Goal: Task Accomplishment & Management: Manage account settings

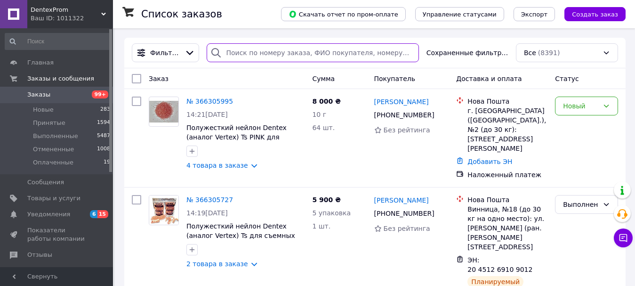
click at [267, 46] on input "search" at bounding box center [313, 52] width 212 height 19
click at [267, 47] on input "search" at bounding box center [313, 52] width 212 height 19
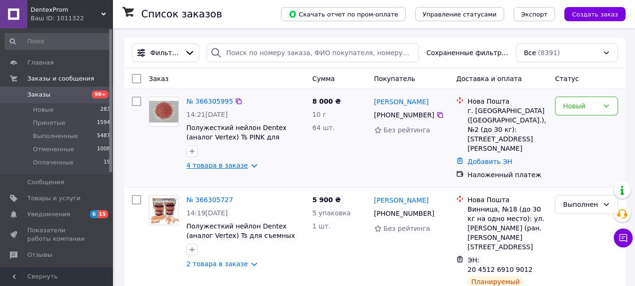
click at [230, 169] on link "4 товара в заказе" at bounding box center [217, 165] width 62 height 8
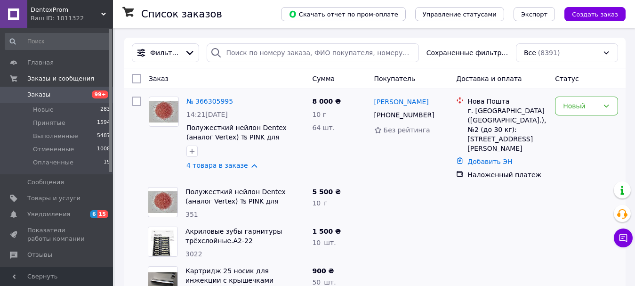
click at [199, 99] on link "№ 366305995" at bounding box center [209, 101] width 47 height 8
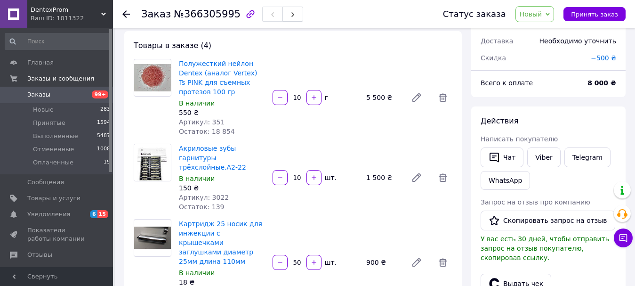
scroll to position [235, 0]
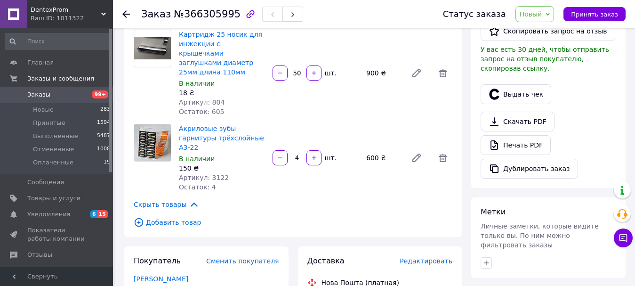
click at [435, 257] on span "Редактировать" at bounding box center [426, 261] width 53 height 8
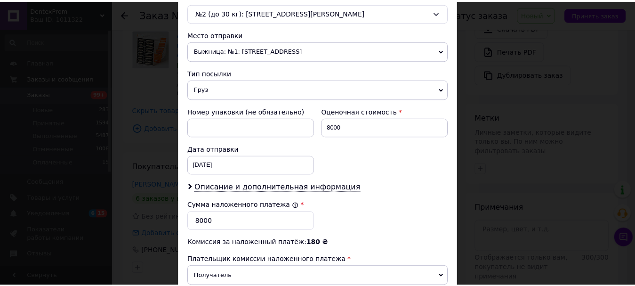
scroll to position [433, 0]
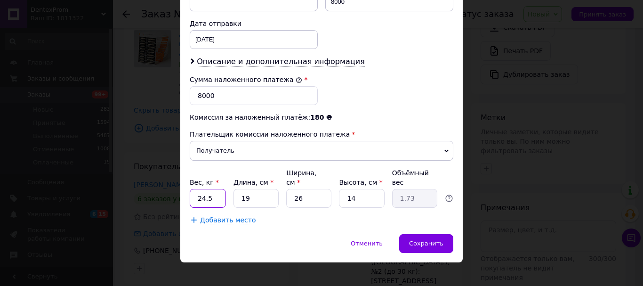
click at [214, 189] on input "24.5" at bounding box center [208, 198] width 36 height 19
type input "2"
type input "3"
type input "0.27"
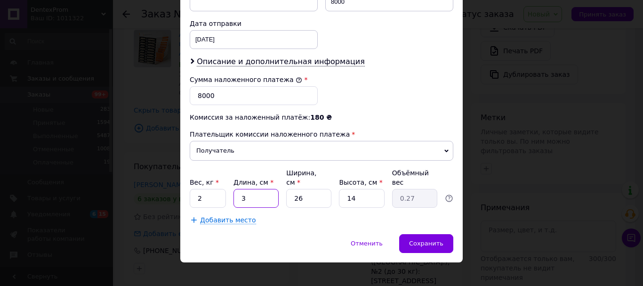
type input "30"
type input "2.73"
type input "30"
type input "3"
type input "0.32"
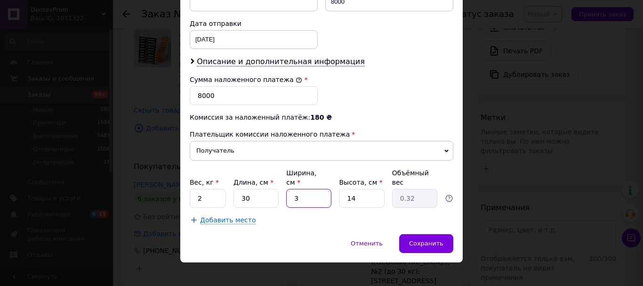
type input "30"
type input "3.15"
type input "30"
type input "2"
type input "0.45"
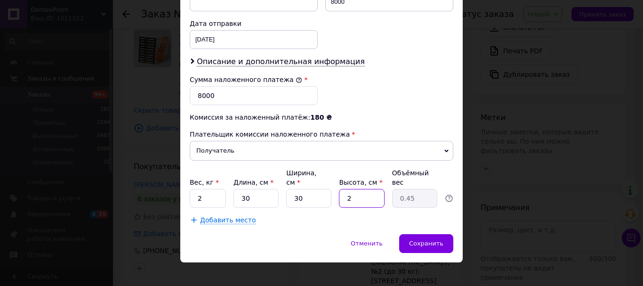
type input "20"
type input "4.5"
type input "20"
click at [413, 240] on span "Сохранить" at bounding box center [426, 243] width 34 height 7
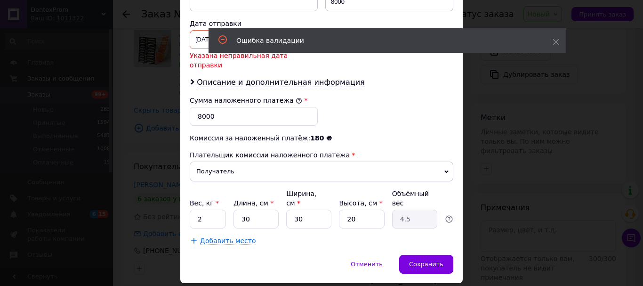
click at [196, 46] on div "02.09.2024 < 2024 > < Сентябрь > Пн Вт Ср Чт Пт Сб Вс 26 27 28 29 30 31 1 2 3 4…" at bounding box center [254, 39] width 128 height 19
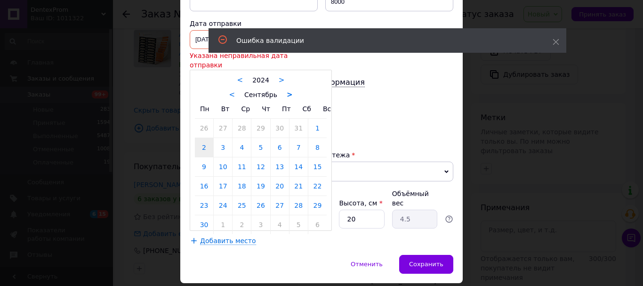
click at [283, 89] on div "< Сентябрь >" at bounding box center [261, 94] width 132 height 10
click at [287, 90] on link ">" at bounding box center [290, 94] width 6 height 8
click at [277, 75] on div "< 2024 >" at bounding box center [261, 80] width 132 height 10
click at [279, 76] on link ">" at bounding box center [282, 80] width 6 height 8
click at [326, 136] on div "< 2025 > < Октябрь > Пн Вт Ср Чт Пт Сб Вс 29 30 1 2 3 4 5 6 7 8 9 10 11 12 13 1…" at bounding box center [261, 150] width 142 height 161
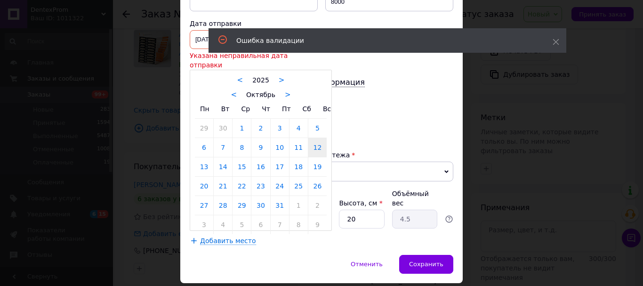
click at [317, 138] on link "12" at bounding box center [317, 147] width 18 height 19
type input "[DATE]"
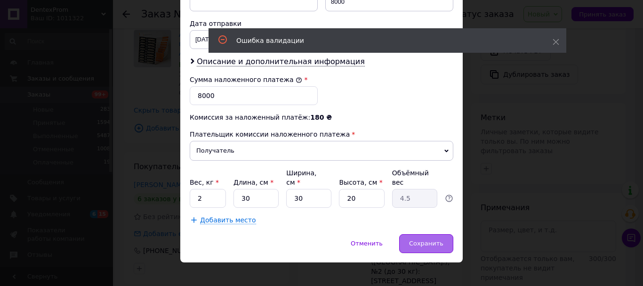
click at [439, 239] on div "Сохранить" at bounding box center [426, 243] width 54 height 19
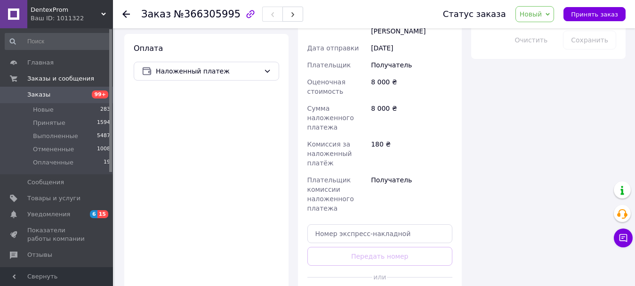
scroll to position [612, 0]
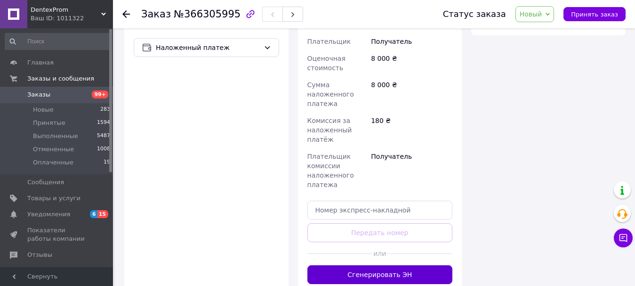
drag, startPoint x: 393, startPoint y: 255, endPoint x: 395, endPoint y: 240, distance: 15.7
click at [393, 250] on div "Доставка Редактировать Нова Пошта (платная) Получатель Шульженко Віктор Телефон…" at bounding box center [380, 82] width 164 height 424
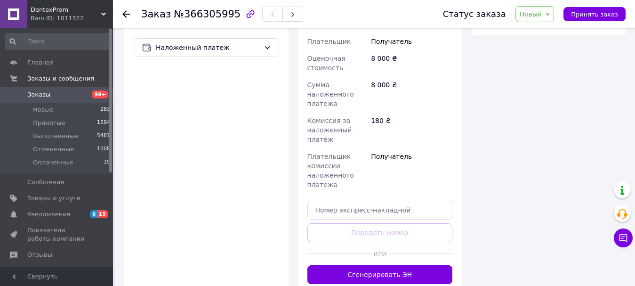
click at [397, 265] on button "Сгенерировать ЭН" at bounding box center [379, 274] width 145 height 19
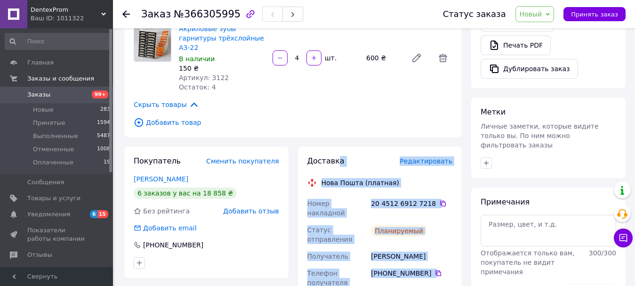
scroll to position [330, 0]
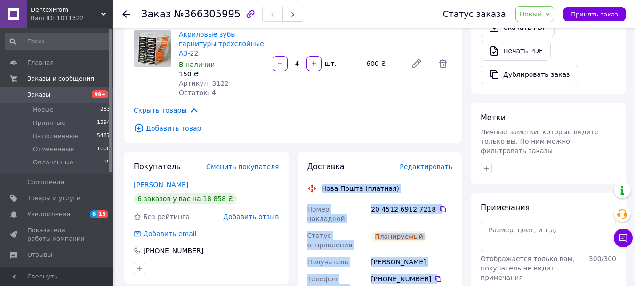
drag, startPoint x: 402, startPoint y: 214, endPoint x: 306, endPoint y: 158, distance: 111.2
copy div "Нова Пошта (платная) Номер накладной 20 4512 6912 7218   Статус отправления Пла…"
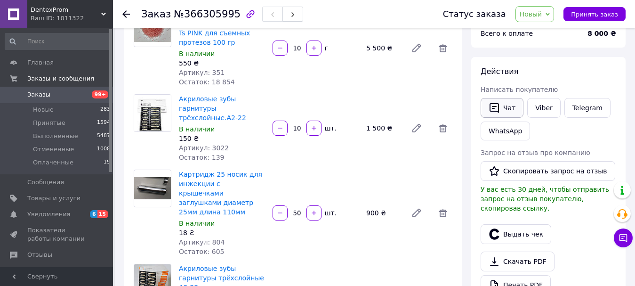
scroll to position [94, 0]
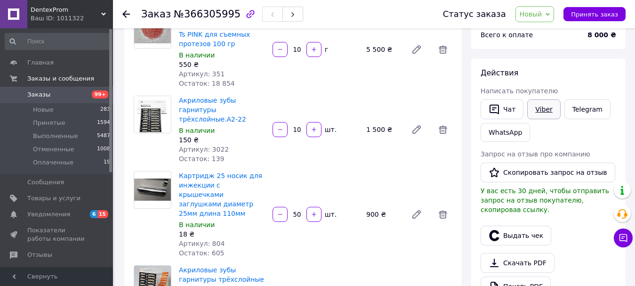
click at [534, 114] on link "Viber" at bounding box center [543, 109] width 33 height 20
click at [535, 14] on span "Новый" at bounding box center [531, 14] width 23 height 8
click at [547, 47] on li "Выполнен" at bounding box center [541, 47] width 50 height 14
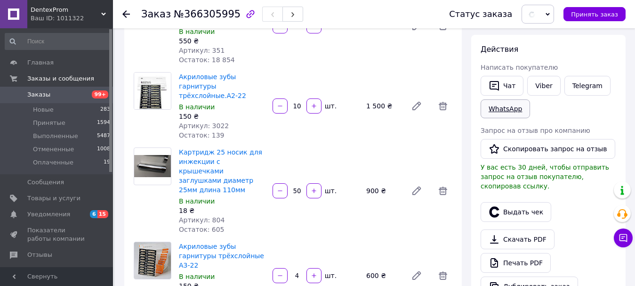
scroll to position [141, 0]
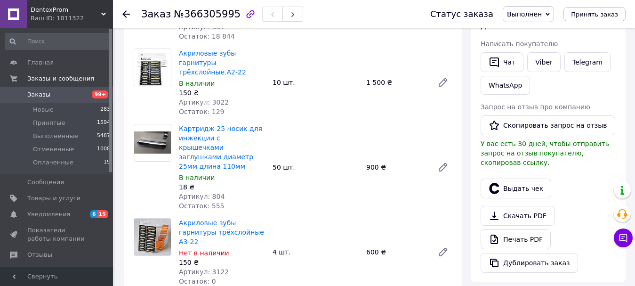
click at [432, 262] on div "Товары в заказе (4) Полужесткий нейлон Dentex (аналог Vertex) Ts PINK для съемн…" at bounding box center [293, 124] width 338 height 377
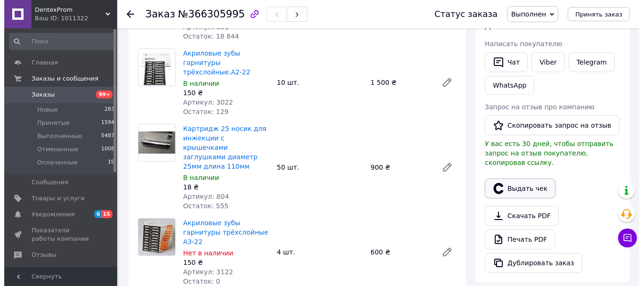
scroll to position [105, 0]
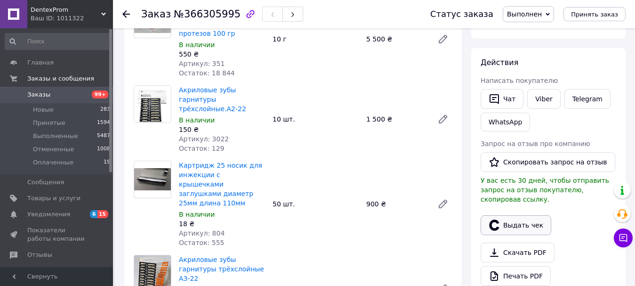
click at [505, 215] on button "Выдать чек" at bounding box center [516, 225] width 71 height 20
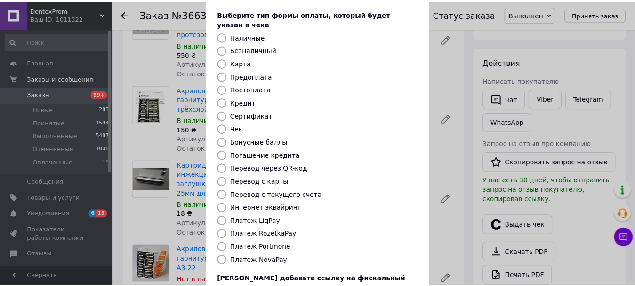
scroll to position [119, 0]
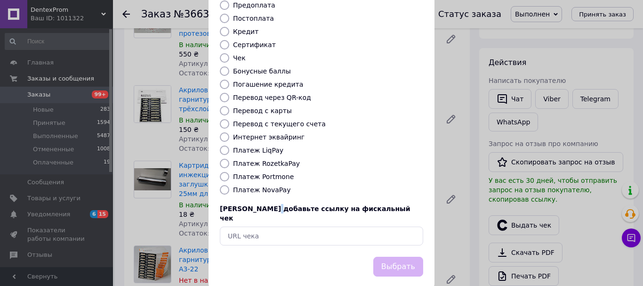
drag, startPoint x: 266, startPoint y: 187, endPoint x: 266, endPoint y: 179, distance: 8.5
click at [266, 186] on div "Выберите тип формы оплаты, который будет указан в чеке Наличные Безналичный Кар…" at bounding box center [322, 92] width 226 height 330
click at [266, 186] on label "Платеж NovaPay" at bounding box center [261, 190] width 57 height 8
click at [229, 185] on input "Платеж NovaPay" at bounding box center [224, 189] width 9 height 9
radio input "true"
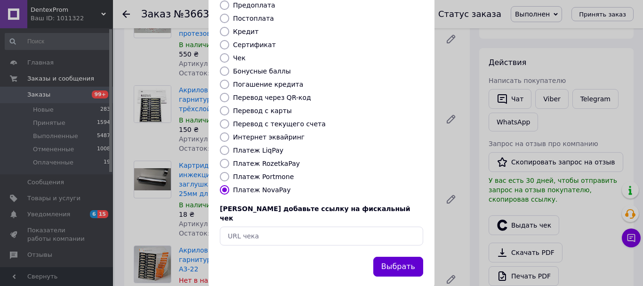
click at [405, 257] on button "Выбрать" at bounding box center [398, 267] width 50 height 20
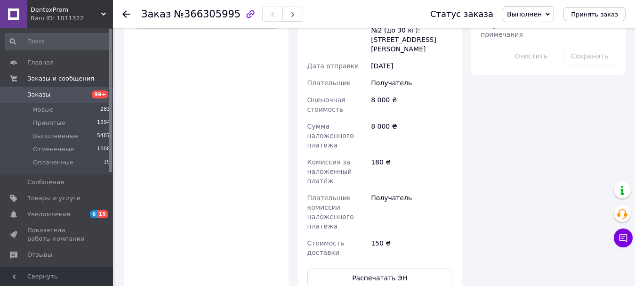
scroll to position [622, 0]
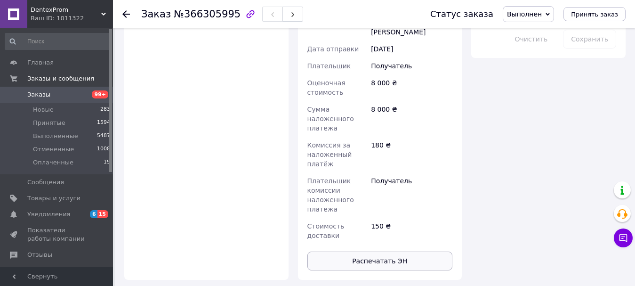
click at [386, 251] on button "Распечатать ЭН" at bounding box center [379, 260] width 145 height 19
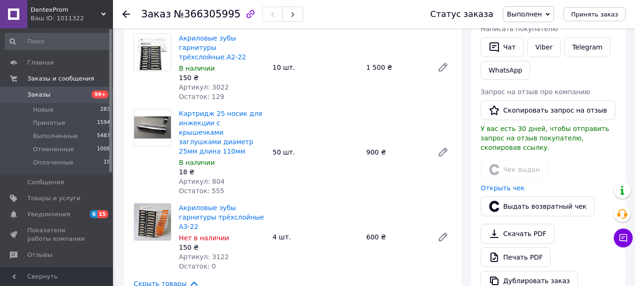
scroll to position [152, 0]
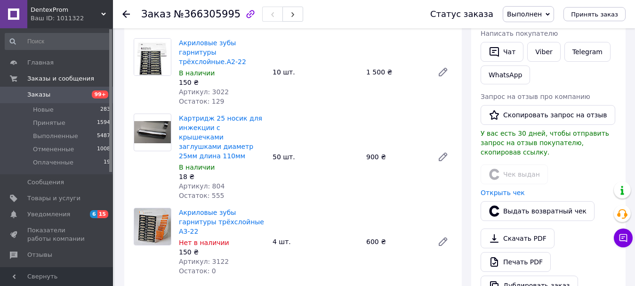
click at [404, 173] on div "Картридж 25 носик для инжекции с крышечками заглушками диаметр 25мм длина 110мм…" at bounding box center [315, 157] width 281 height 90
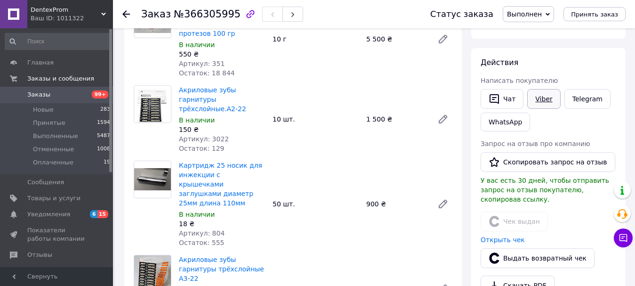
click at [546, 96] on link "Viber" at bounding box center [543, 99] width 33 height 20
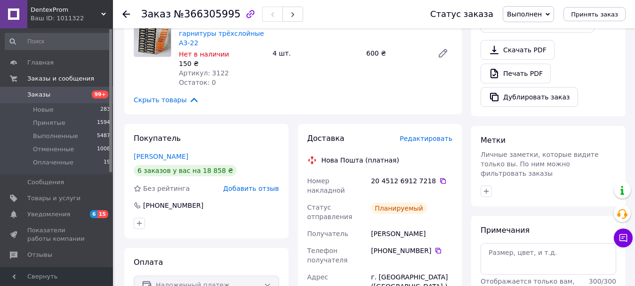
scroll to position [10, 0]
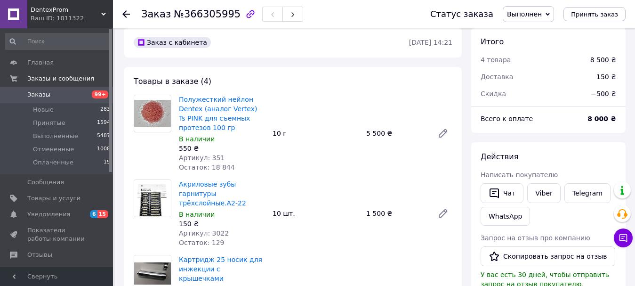
click at [38, 92] on span "Заказы" at bounding box center [38, 94] width 23 height 8
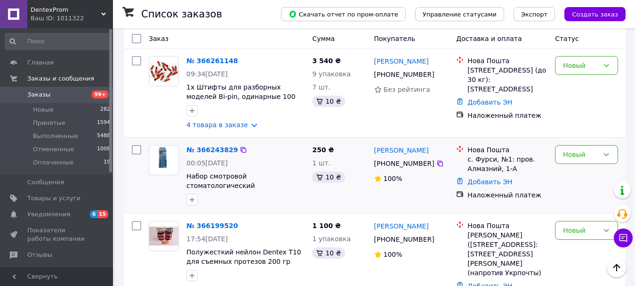
scroll to position [424, 0]
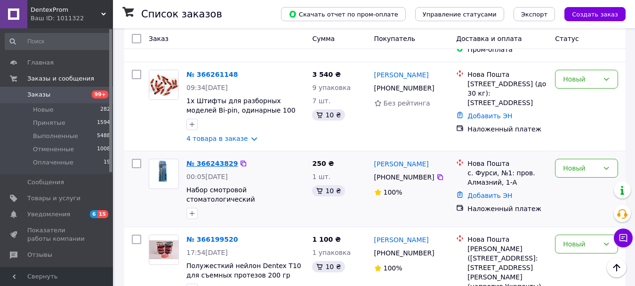
click at [213, 160] on link "№ 366243829" at bounding box center [211, 164] width 51 height 8
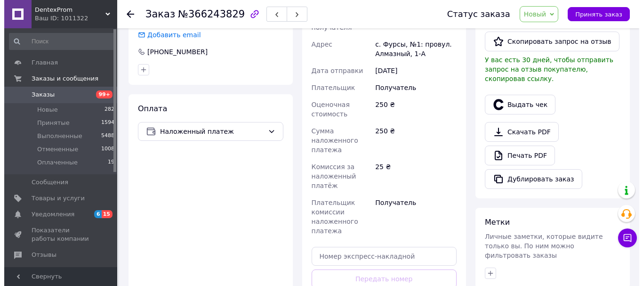
scroll to position [149, 0]
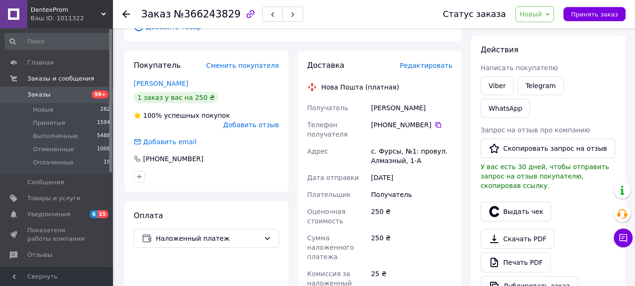
click at [437, 66] on span "Редактировать" at bounding box center [426, 66] width 53 height 8
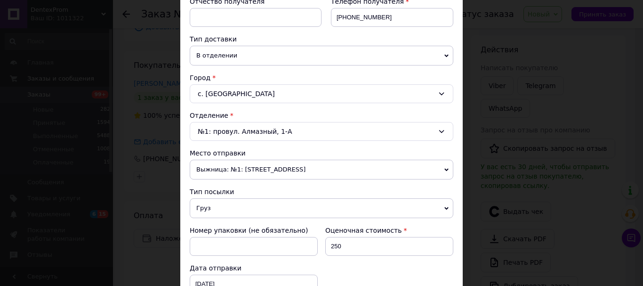
scroll to position [424, 0]
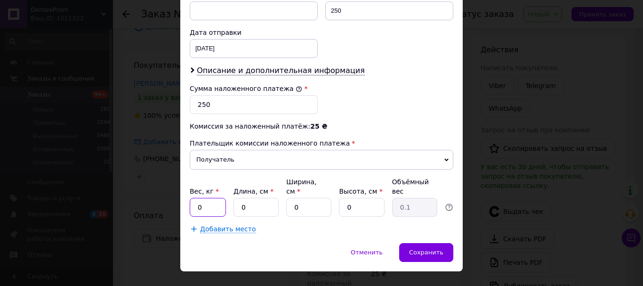
click at [209, 198] on input "0" at bounding box center [208, 207] width 36 height 19
type input "0.1"
type input "19"
type input "12"
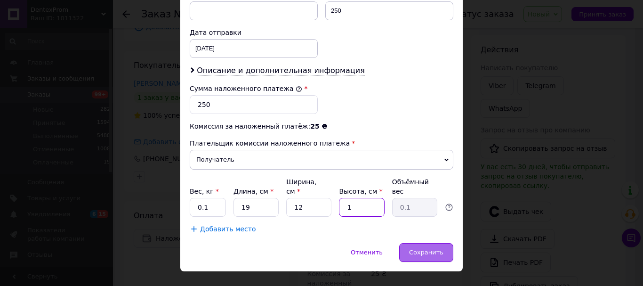
type input "1"
click at [418, 249] on span "Сохранить" at bounding box center [426, 252] width 34 height 7
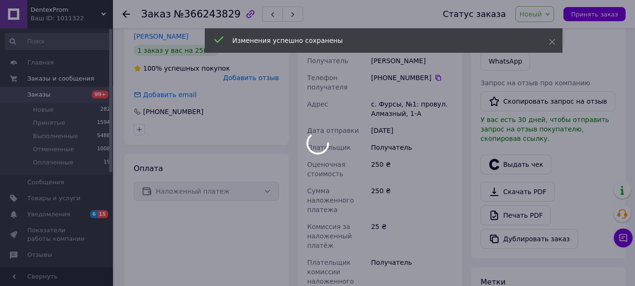
scroll to position [385, 0]
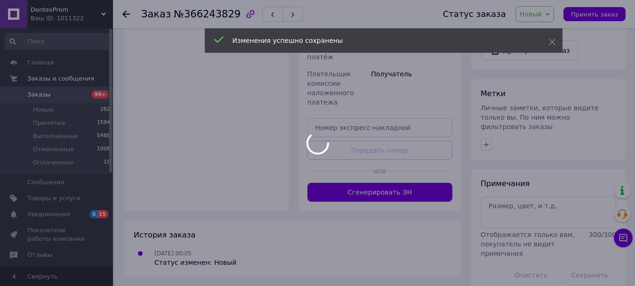
click at [384, 205] on div "Доставка Редактировать Нова Пошта (платная) Получатель Буренко Анна Телефон пол…" at bounding box center [380, 12] width 164 height 395
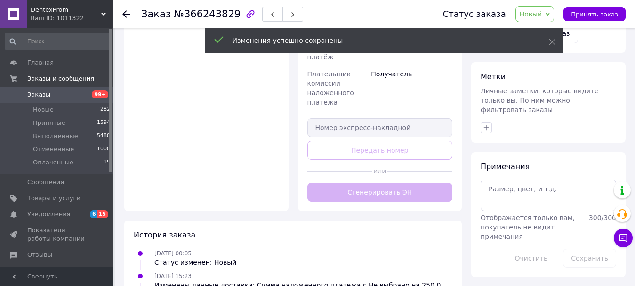
click at [393, 190] on div "Доставка Редактировать Нова Пошта (платная) Получатель Буренко Анна Телефон пол…" at bounding box center [379, 13] width 145 height 377
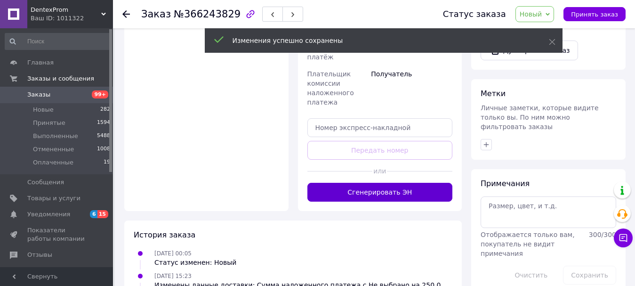
drag, startPoint x: 402, startPoint y: 203, endPoint x: 404, endPoint y: 196, distance: 7.3
click at [402, 201] on div "Доставка Редактировать Нова Пошта (платная) Получатель Буренко Анна Телефон пол…" at bounding box center [380, 12] width 164 height 395
click at [404, 196] on button "Сгенерировать ЭН" at bounding box center [379, 192] width 145 height 19
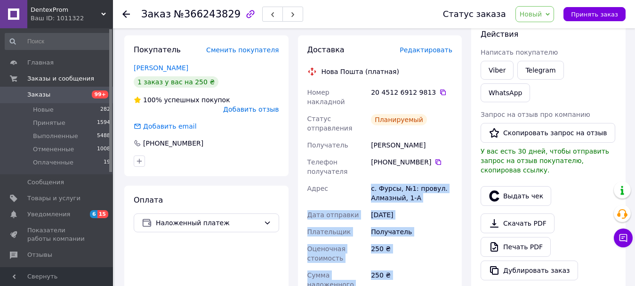
scroll to position [149, 0]
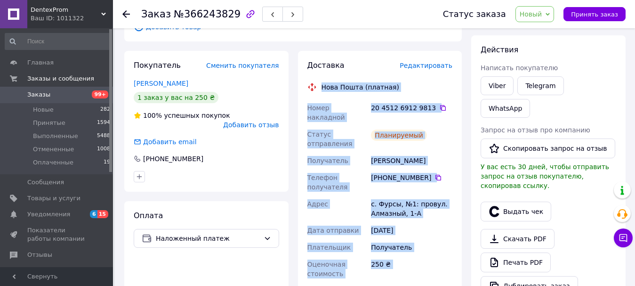
drag, startPoint x: 388, startPoint y: 210, endPoint x: 311, endPoint y: 89, distance: 143.9
click at [311, 89] on div "Доставка Редактировать Нова Пошта (платная) Номер накладной 20 4512 6912 9813  …" at bounding box center [379, 255] width 145 height 391
copy div "Нова Пошта (платная) Номер накладной 20 4512 6912 9813   Статус отправления Пла…"
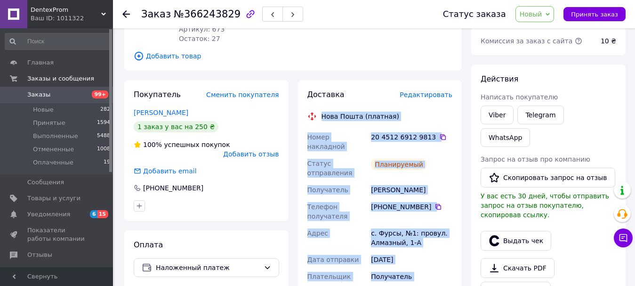
scroll to position [102, 0]
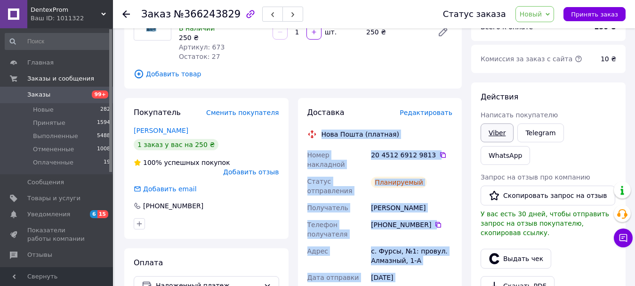
click at [495, 135] on link "Viber" at bounding box center [497, 132] width 33 height 19
click at [545, 18] on span "Новый" at bounding box center [534, 14] width 39 height 16
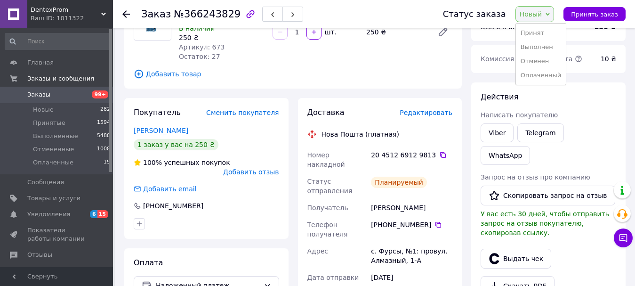
drag, startPoint x: 546, startPoint y: 46, endPoint x: 538, endPoint y: 61, distance: 16.6
click at [546, 47] on li "Выполнен" at bounding box center [541, 47] width 50 height 14
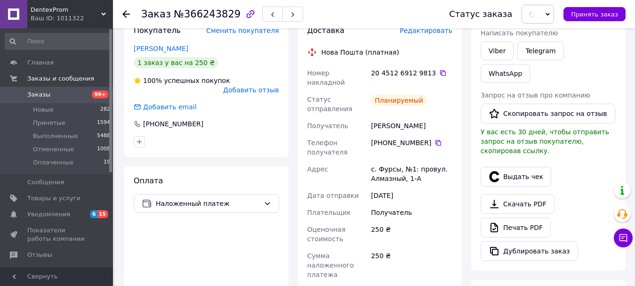
scroll to position [385, 0]
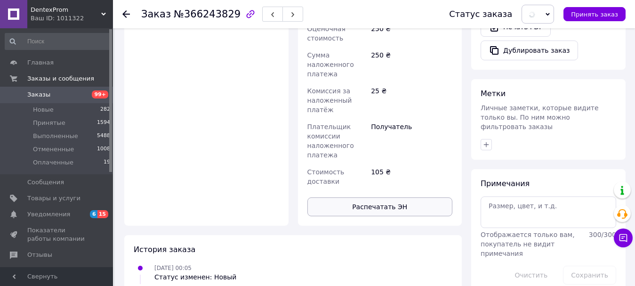
click at [393, 197] on button "Распечатать ЭН" at bounding box center [379, 206] width 145 height 19
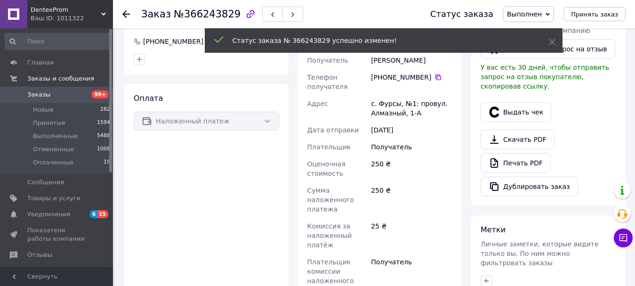
scroll to position [161, 0]
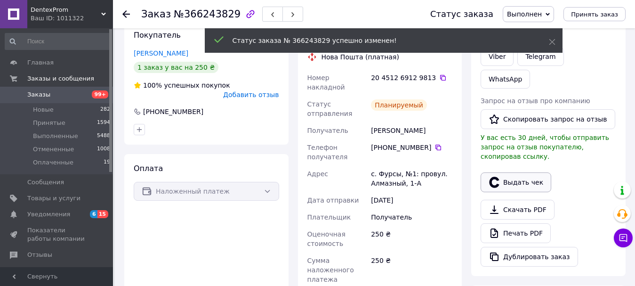
click at [515, 172] on button "Выдать чек" at bounding box center [516, 182] width 71 height 20
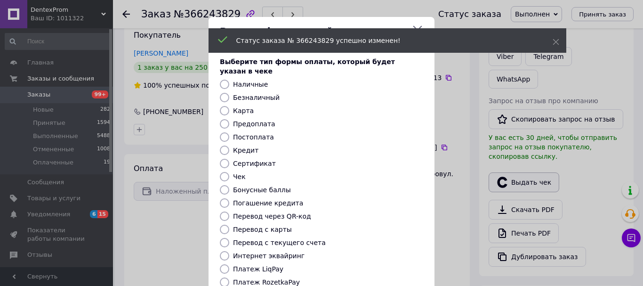
click at [514, 146] on div "Выдать фискальный чек Выберите тип формы оплаты, который будет указан в чеке На…" at bounding box center [321, 211] width 643 height 423
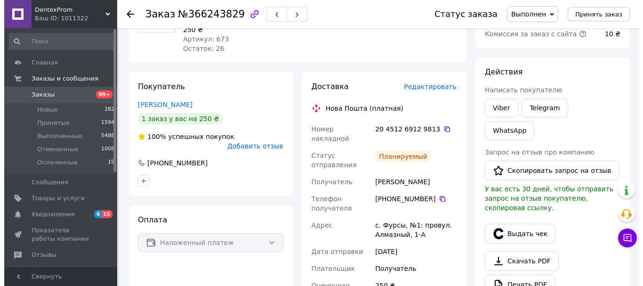
scroll to position [209, 0]
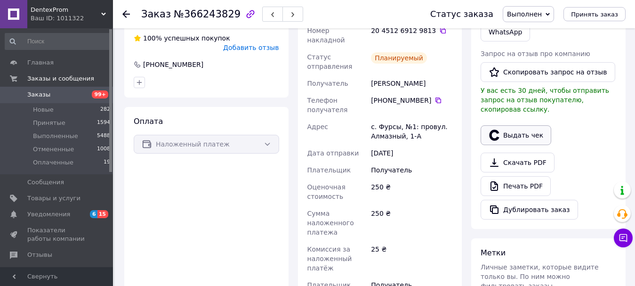
click at [497, 125] on button "Выдать чек" at bounding box center [516, 135] width 71 height 20
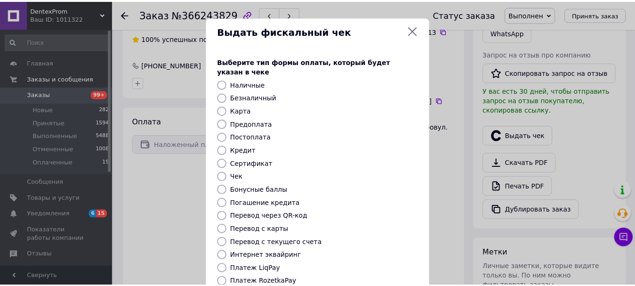
scroll to position [119, 0]
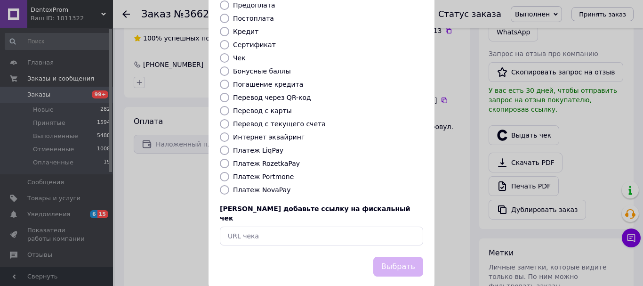
click at [262, 186] on label "Платеж NovaPay" at bounding box center [261, 190] width 57 height 8
click at [229, 185] on input "Платеж NovaPay" at bounding box center [224, 189] width 9 height 9
radio input "true"
click at [407, 257] on button "Выбрать" at bounding box center [398, 267] width 50 height 20
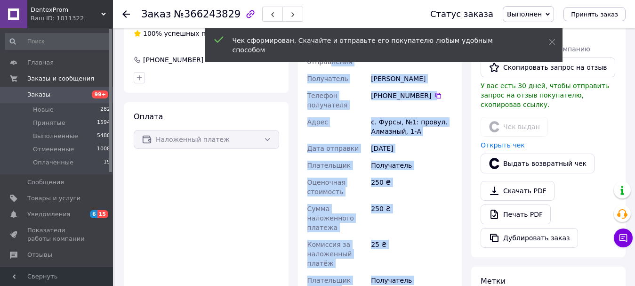
scroll to position [67, 0]
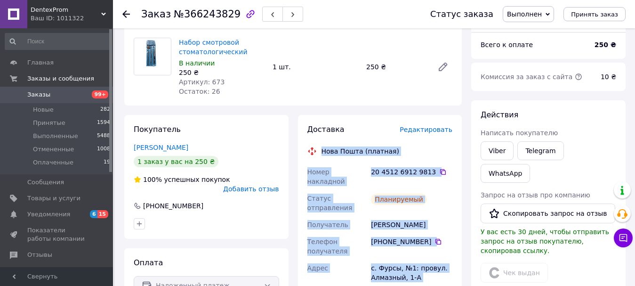
drag, startPoint x: 404, startPoint y: 220, endPoint x: 307, endPoint y: 151, distance: 119.5
copy div "Нова Пошта (платная) Номер накладной 20 4512 6912 9813   Статус отправления Пла…"
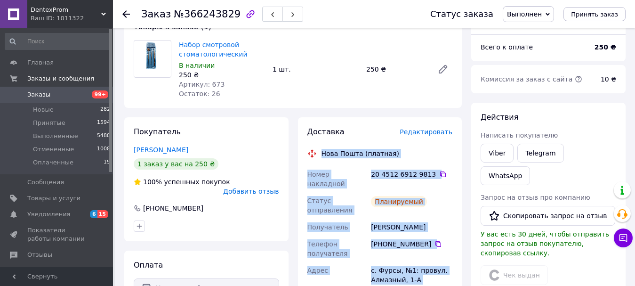
scroll to position [0, 0]
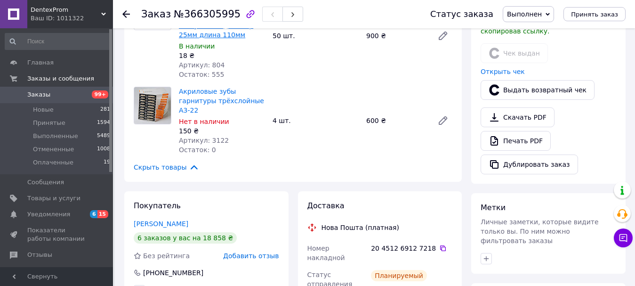
scroll to position [330, 0]
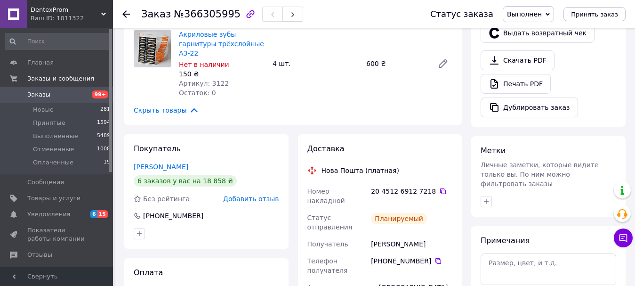
click at [84, 97] on span "Заказы" at bounding box center [57, 94] width 60 height 8
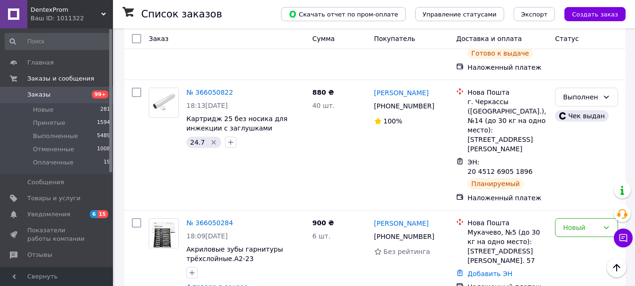
scroll to position [1224, 0]
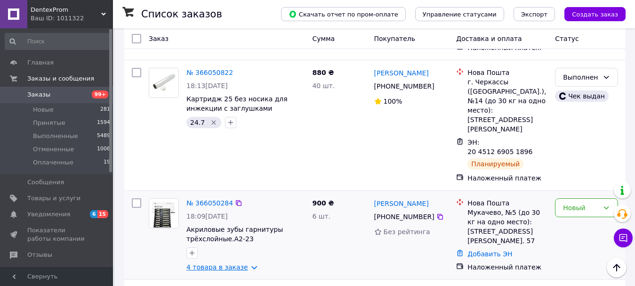
click at [225, 263] on link "4 товара в заказе" at bounding box center [217, 267] width 62 height 8
click at [210, 199] on link "№ 366050284" at bounding box center [209, 203] width 47 height 8
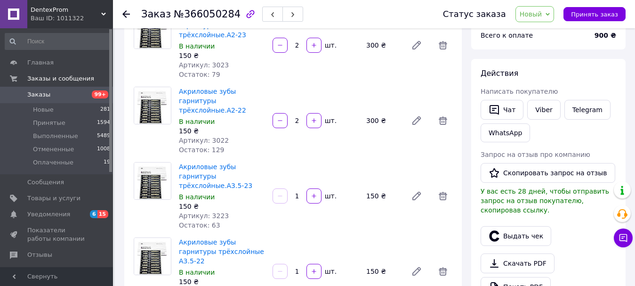
scroll to position [94, 0]
click at [548, 106] on link "Viber" at bounding box center [543, 109] width 33 height 20
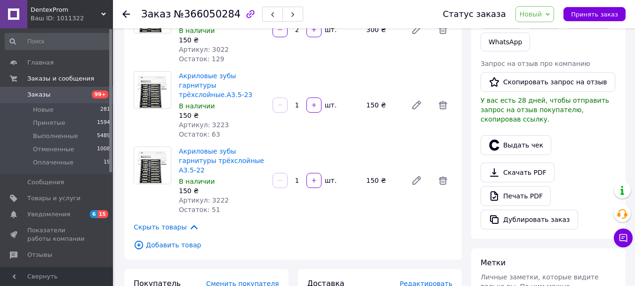
scroll to position [188, 0]
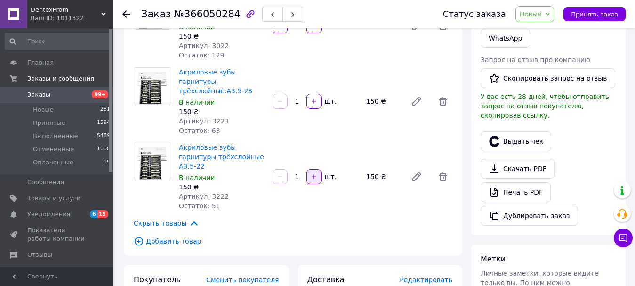
click at [315, 173] on icon "button" at bounding box center [314, 176] width 7 height 7
type input "2"
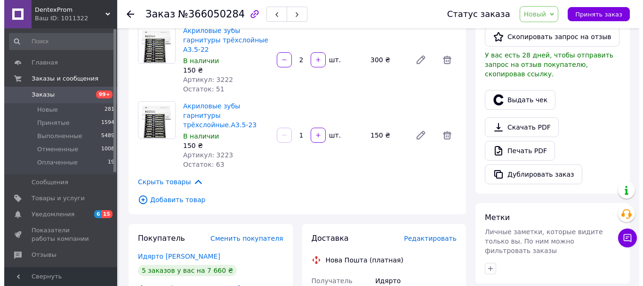
scroll to position [235, 0]
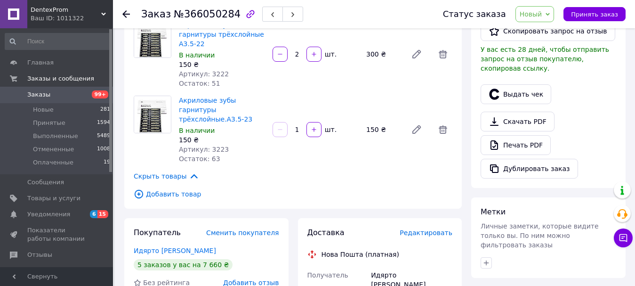
click at [431, 227] on div "Доставка Редактировать" at bounding box center [379, 232] width 145 height 11
click at [431, 229] on span "Редактировать" at bounding box center [426, 233] width 53 height 8
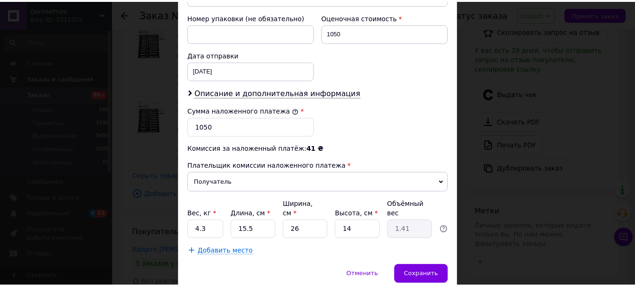
scroll to position [433, 0]
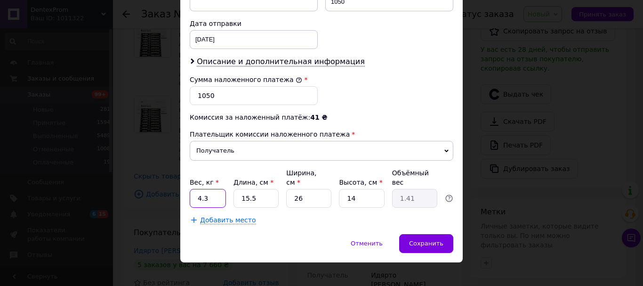
click at [216, 194] on input "4.3" at bounding box center [208, 198] width 36 height 19
click at [215, 194] on input "4.3" at bounding box center [208, 198] width 36 height 19
type input "0.3"
type input "2"
type input "0.18"
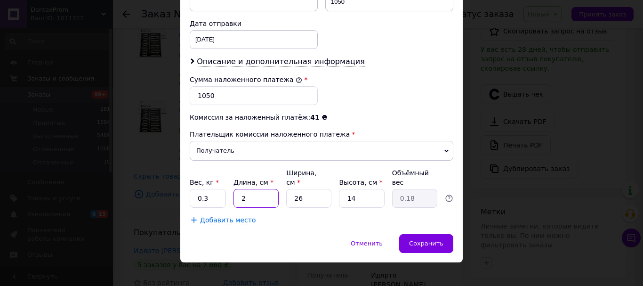
type input "27"
type input "2.46"
type input "27"
type input "1"
type input "0.1"
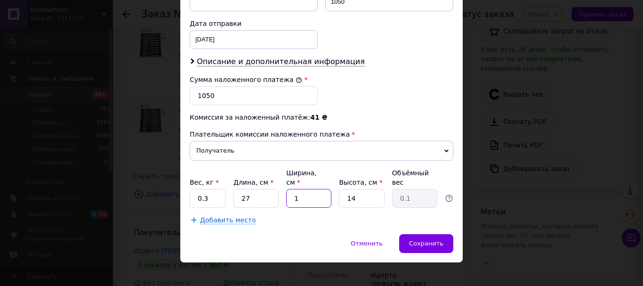
type input "17"
type input "1.61"
type input "17"
type input "1"
type input "0.11"
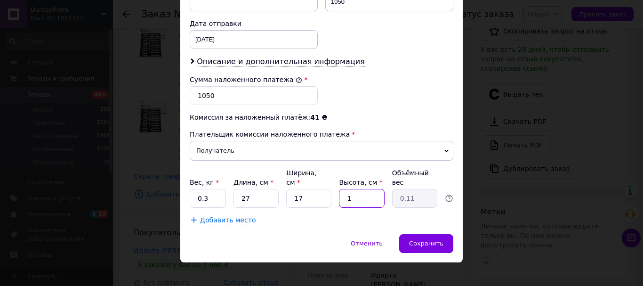
type input "11"
type input "1.26"
type input "1"
type input "0.11"
type input "2"
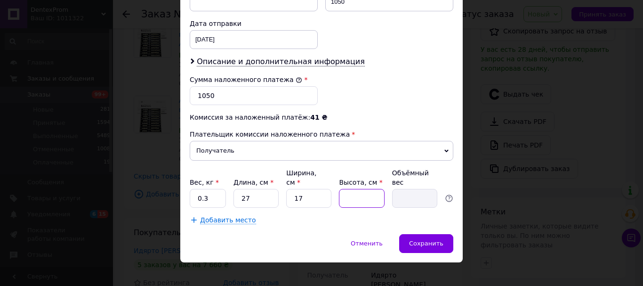
type input "0.23"
type input "2"
click at [419, 240] on span "Сохранить" at bounding box center [426, 243] width 34 height 7
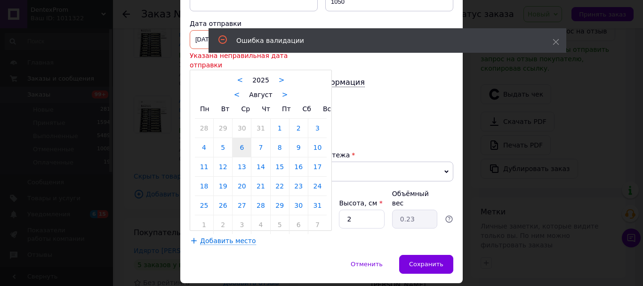
click at [193, 42] on div "[DATE] < 2025 > < Август > Пн Вт Ср Чт Пт Сб Вс 28 29 30 31 1 2 3 4 5 6 7 8 9 1…" at bounding box center [254, 39] width 128 height 19
click at [282, 90] on link ">" at bounding box center [285, 94] width 6 height 8
click at [281, 89] on div "< Сентябрь >" at bounding box center [261, 94] width 132 height 10
click at [287, 90] on link ">" at bounding box center [290, 94] width 6 height 8
click at [322, 143] on link "12" at bounding box center [317, 147] width 18 height 19
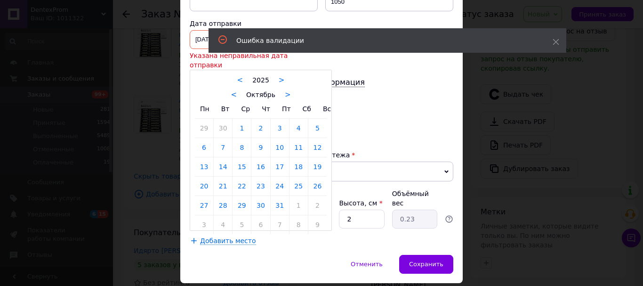
type input "[DATE]"
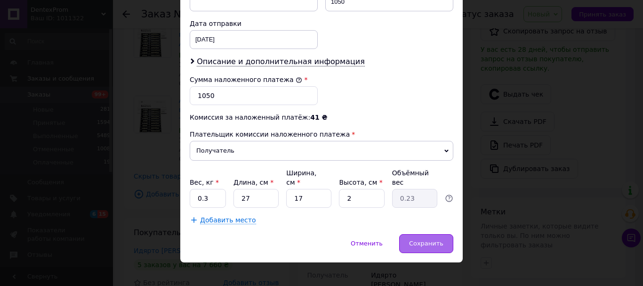
click at [424, 234] on div "Сохранить" at bounding box center [426, 243] width 54 height 19
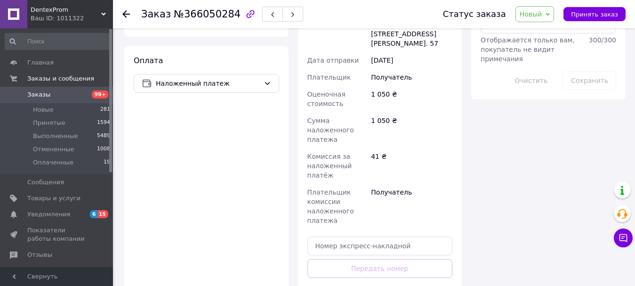
scroll to position [565, 0]
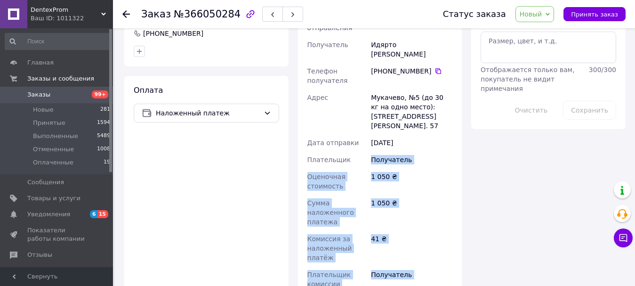
scroll to position [377, 0]
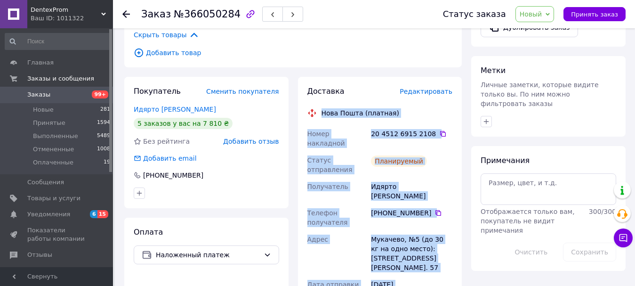
drag, startPoint x: 409, startPoint y: 205, endPoint x: 321, endPoint y: 77, distance: 155.8
copy div "Нова Пошта (платная) Номер накладной 20 4512 6915 2108   Статус отправления Пла…"
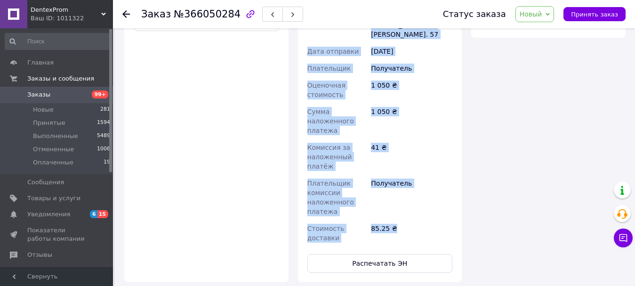
scroll to position [612, 0]
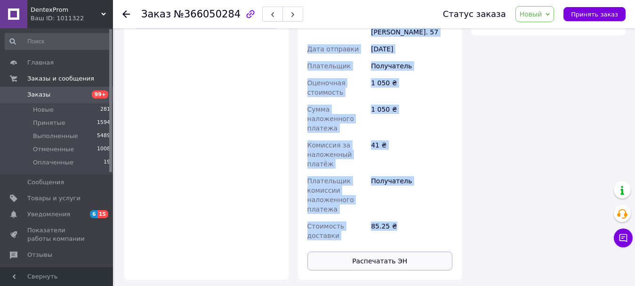
click at [362, 251] on button "Распечатать ЭН" at bounding box center [379, 260] width 145 height 19
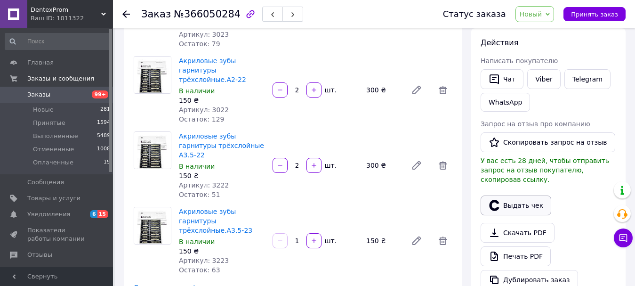
scroll to position [94, 0]
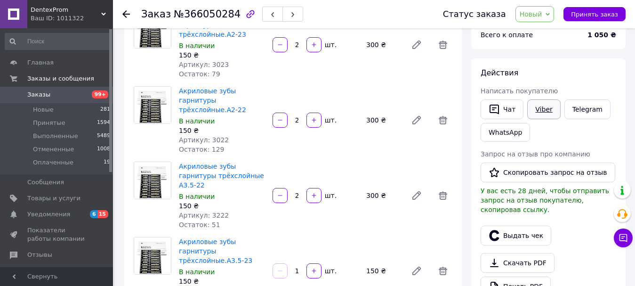
click at [535, 108] on link "Viber" at bounding box center [543, 109] width 33 height 20
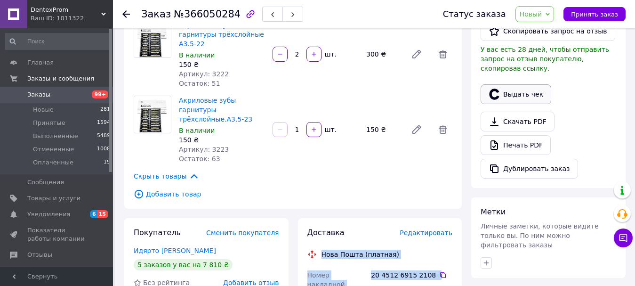
click at [501, 90] on button "Выдать чек" at bounding box center [516, 94] width 71 height 20
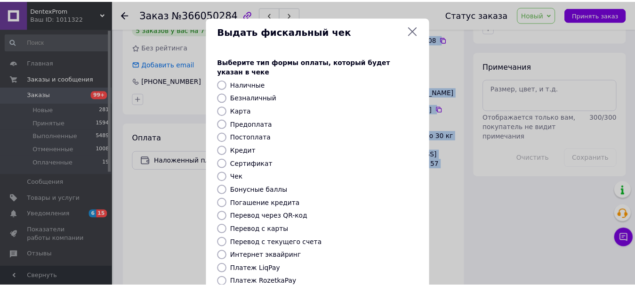
scroll to position [119, 0]
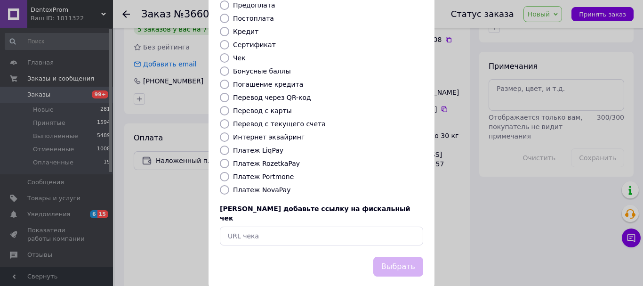
click at [255, 186] on label "Платеж NovaPay" at bounding box center [261, 190] width 57 height 8
click at [229, 185] on input "Платеж NovaPay" at bounding box center [224, 189] width 9 height 9
radio input "true"
click at [383, 257] on button "Выбрать" at bounding box center [398, 267] width 50 height 20
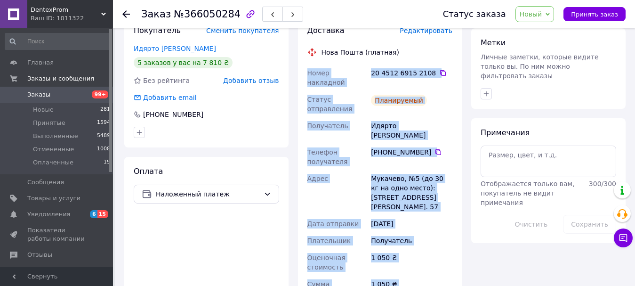
scroll to position [330, 0]
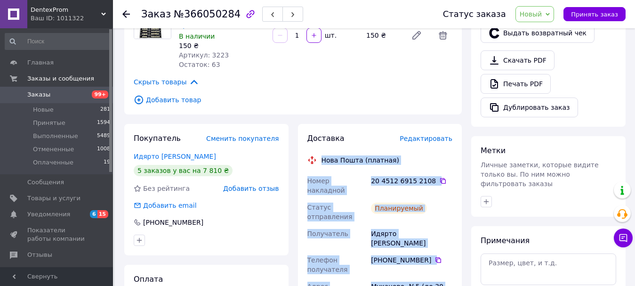
drag, startPoint x: 401, startPoint y: 116, endPoint x: 308, endPoint y: 111, distance: 93.4
copy div "Нова Пошта (платная) Номер накладной 20 4512 6915 2108   Статус отправления Пла…"
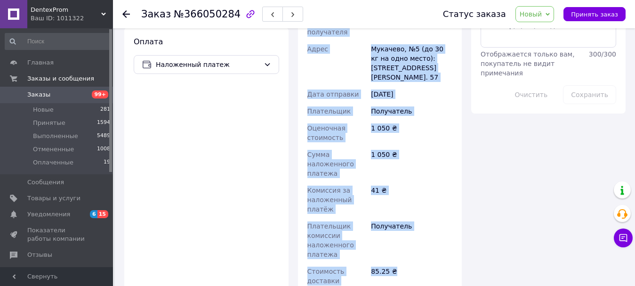
scroll to position [377, 0]
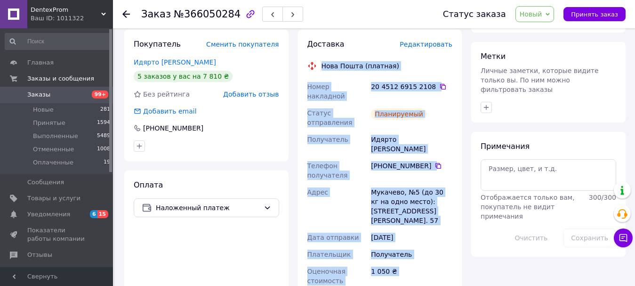
copy div "Нова Пошта (платная) Номер накладной 20 4512 6915 2108   Статус отправления Пла…"
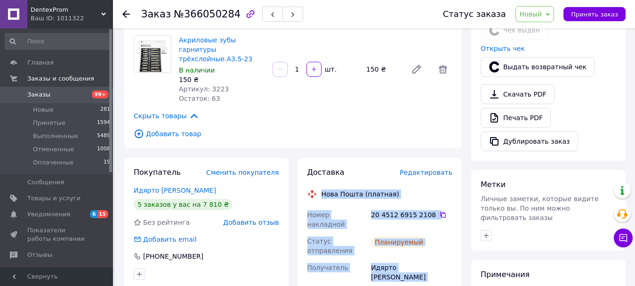
scroll to position [47, 0]
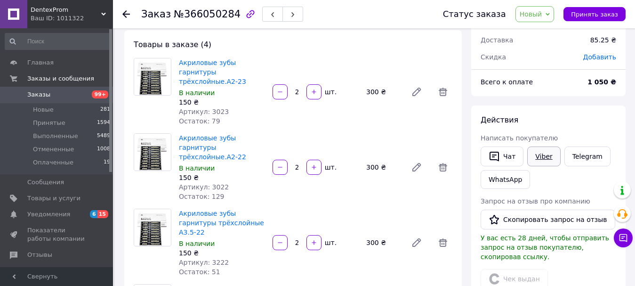
click at [536, 149] on link "Viber" at bounding box center [543, 156] width 33 height 20
click at [531, 11] on span "Новый" at bounding box center [531, 14] width 23 height 8
click at [549, 48] on li "Выполнен" at bounding box center [541, 47] width 50 height 14
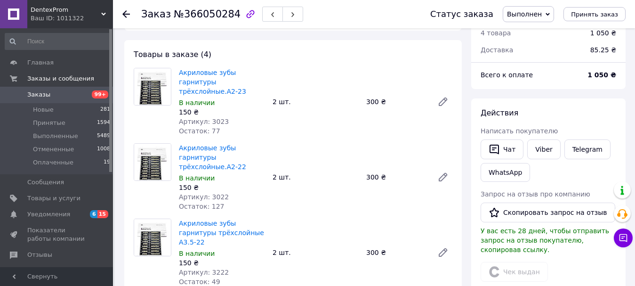
scroll to position [0, 0]
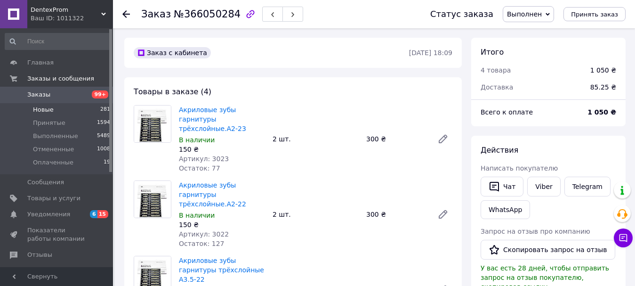
click at [59, 110] on li "Новые 281" at bounding box center [58, 109] width 116 height 13
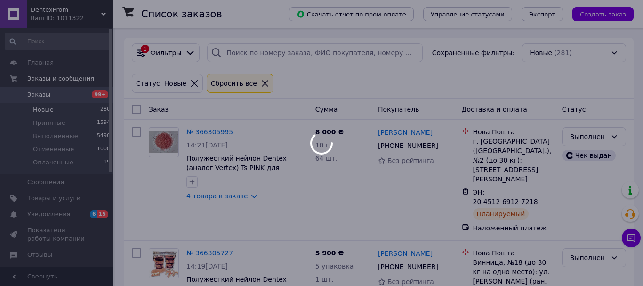
click at [77, 109] on li "Новые 280" at bounding box center [58, 109] width 116 height 13
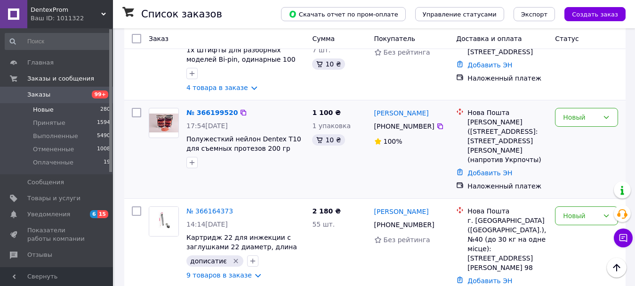
scroll to position [141, 0]
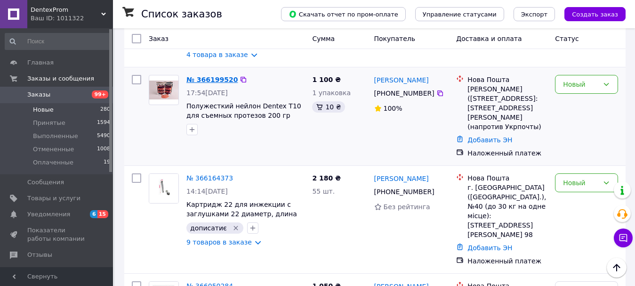
click at [205, 82] on link "№ 366199520" at bounding box center [211, 80] width 51 height 8
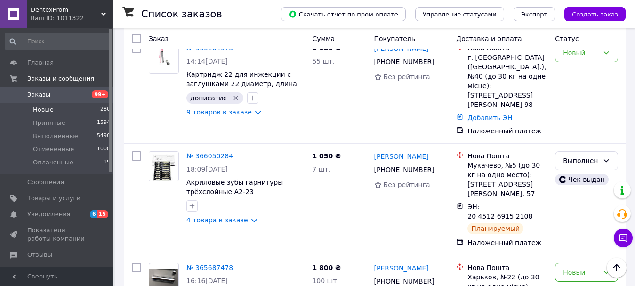
scroll to position [282, 0]
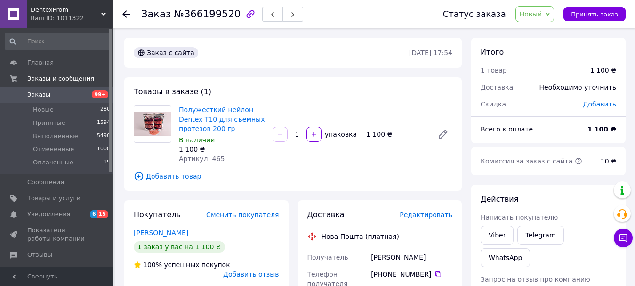
click at [441, 212] on span "Редактировать" at bounding box center [426, 215] width 53 height 8
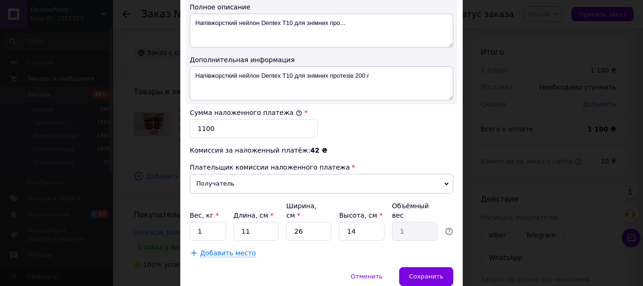
scroll to position [538, 0]
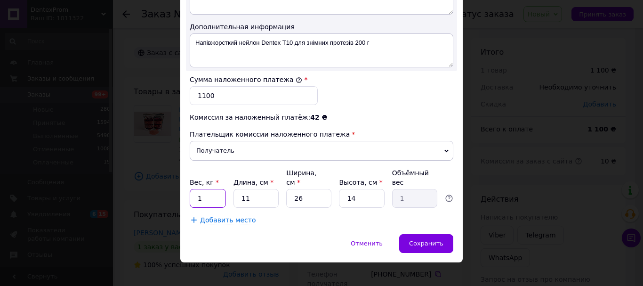
click at [207, 195] on input "1" at bounding box center [208, 198] width 36 height 19
type input "0.2"
type input "1"
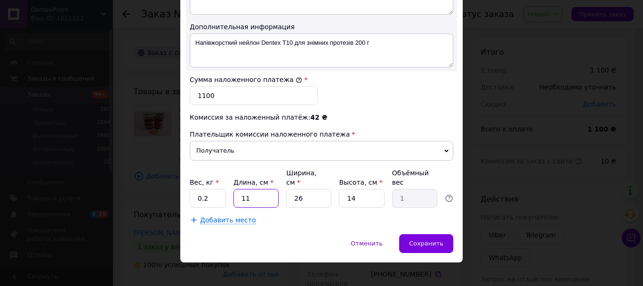
type input "0.1"
type input "18"
type input "1.64"
type input "18"
type input "1"
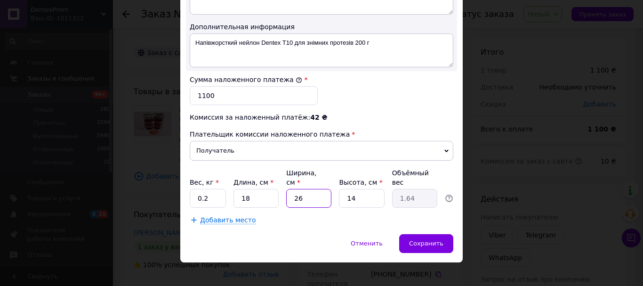
type input "0.1"
type input "12"
type input "0.76"
type input "12"
type input "1"
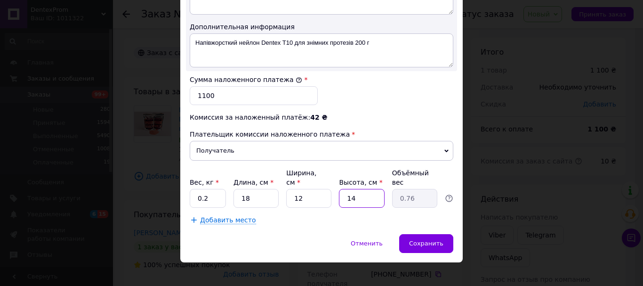
type input "0.1"
type input "4"
type input "0.22"
type input "4"
click at [443, 235] on div "Сохранить" at bounding box center [426, 243] width 54 height 19
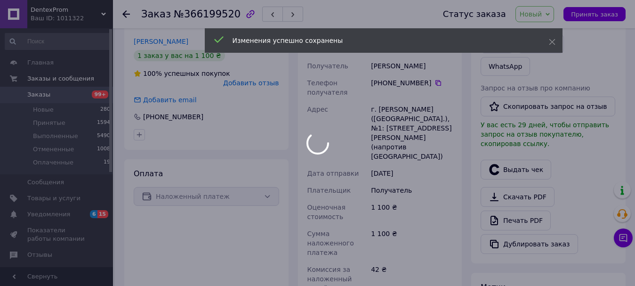
scroll to position [330, 0]
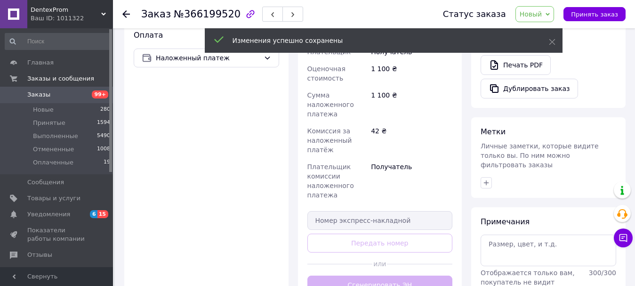
click at [360, 268] on div "Доставка Редактировать Нова Пошта (платная) Получатель Крук Михайло Телефон пол…" at bounding box center [379, 87] width 145 height 414
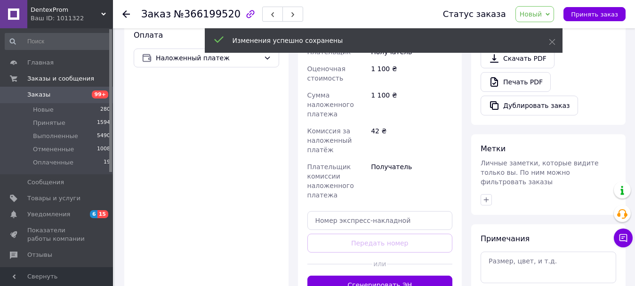
click at [360, 275] on button "Сгенерировать ЭН" at bounding box center [379, 284] width 145 height 19
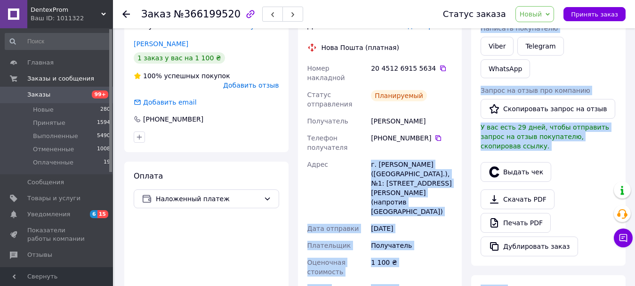
scroll to position [188, 0]
drag, startPoint x: 408, startPoint y: 234, endPoint x: 332, endPoint y: 161, distance: 105.2
click at [332, 161] on div "Адрес" at bounding box center [338, 188] width 64 height 64
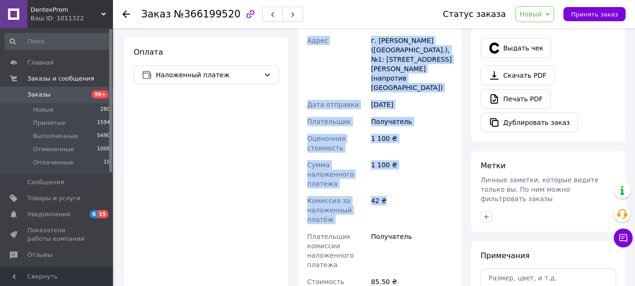
scroll to position [377, 0]
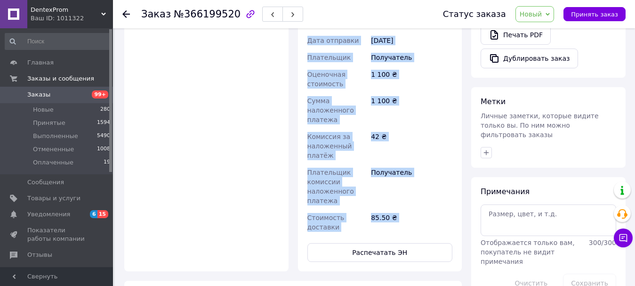
drag, startPoint x: 324, startPoint y: 48, endPoint x: 408, endPoint y: 203, distance: 175.9
click at [408, 203] on div "Доставка Редактировать Нова Пошта (платная) Номер накладной 20 4512 6915 5634  …" at bounding box center [379, 47] width 145 height 429
copy div "ова Пошта (платная) Номер накладной 20 4512 6915 5634   Статус отправления План…"
click at [390, 243] on button "Распечатать ЭН" at bounding box center [379, 252] width 145 height 19
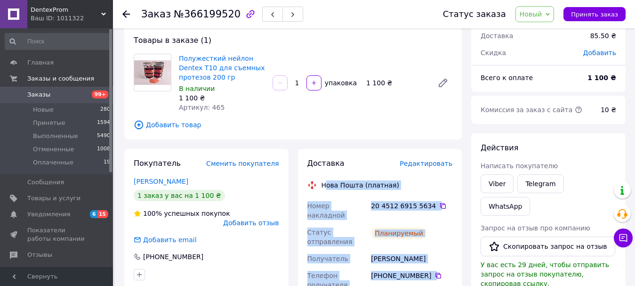
scroll to position [47, 0]
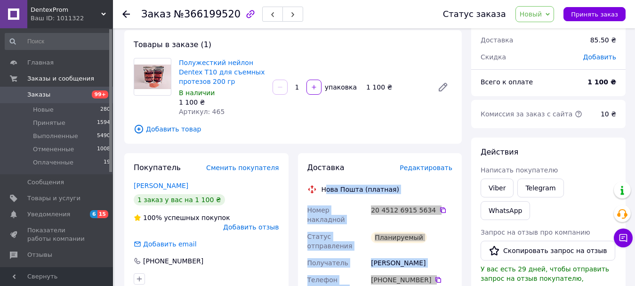
drag, startPoint x: 443, startPoint y: 176, endPoint x: 438, endPoint y: 179, distance: 6.1
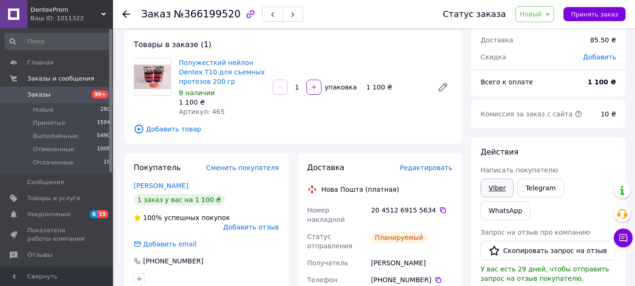
click at [513, 182] on div "Viber" at bounding box center [497, 188] width 37 height 23
click at [496, 193] on link "Viber" at bounding box center [497, 187] width 33 height 19
click at [554, 18] on span "Новый" at bounding box center [534, 14] width 39 height 16
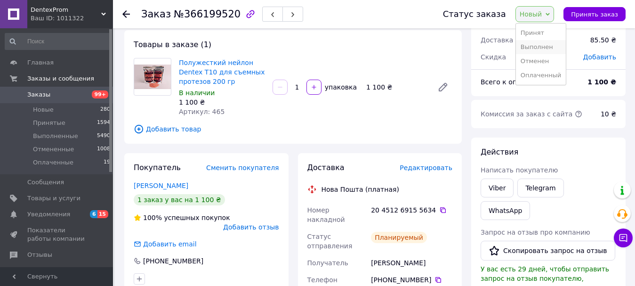
click at [537, 44] on li "Выполнен" at bounding box center [541, 47] width 50 height 14
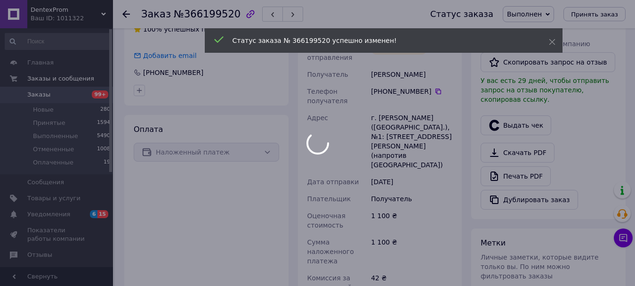
click at [511, 91] on div at bounding box center [317, 143] width 635 height 286
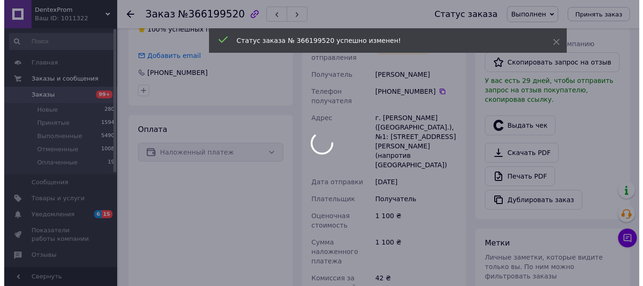
scroll to position [217, 0]
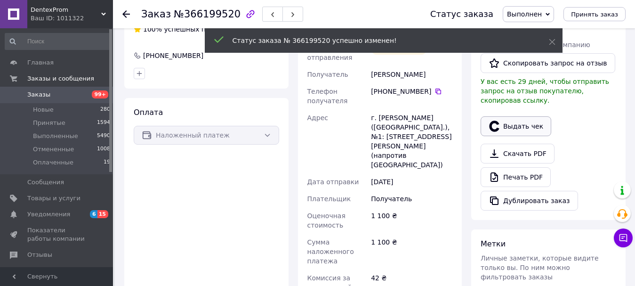
drag, startPoint x: 511, startPoint y: 92, endPoint x: 504, endPoint y: 96, distance: 8.0
click at [508, 116] on button "Выдать чек" at bounding box center [516, 126] width 71 height 20
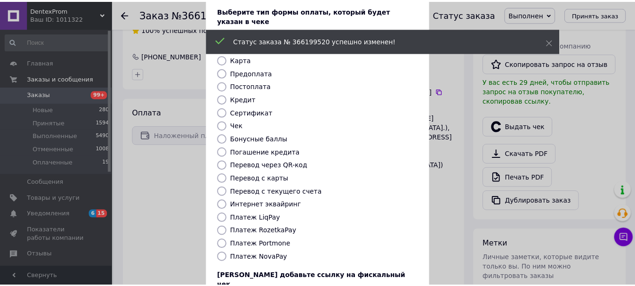
scroll to position [119, 0]
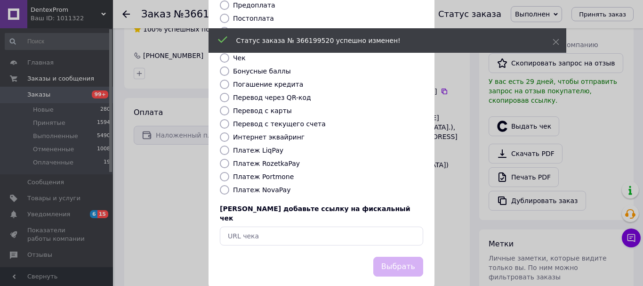
click at [243, 186] on label "Платеж NovaPay" at bounding box center [261, 190] width 57 height 8
click at [229, 185] on input "Платеж NovaPay" at bounding box center [224, 189] width 9 height 9
radio input "true"
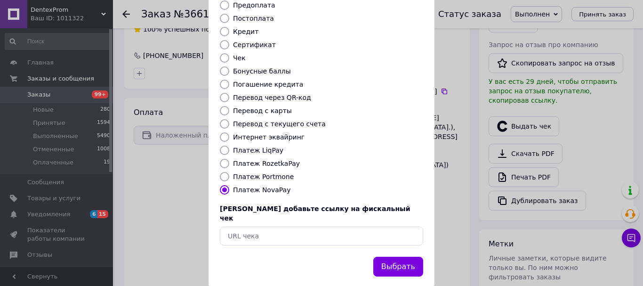
click at [382, 257] on button "Выбрать" at bounding box center [398, 267] width 50 height 20
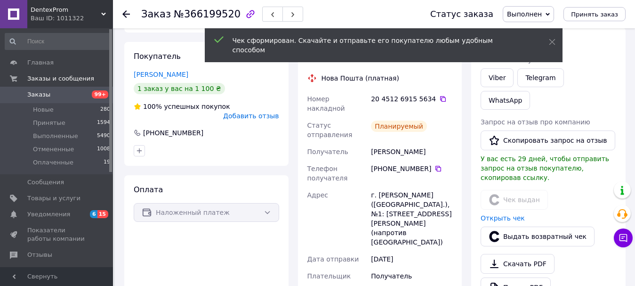
scroll to position [0, 0]
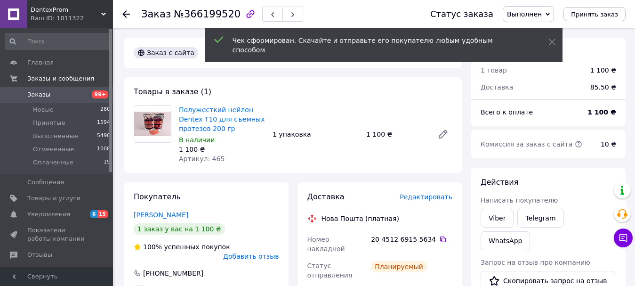
click at [73, 101] on link "Заказы 99+" at bounding box center [58, 95] width 116 height 16
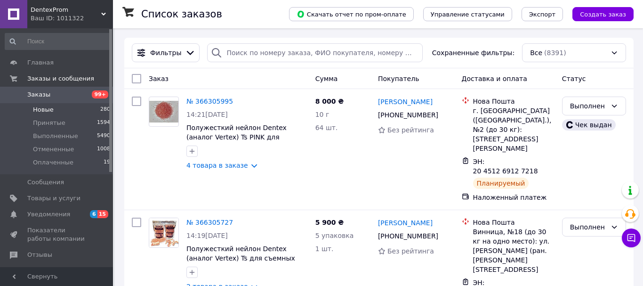
click at [85, 113] on li "Новые 280" at bounding box center [58, 109] width 116 height 13
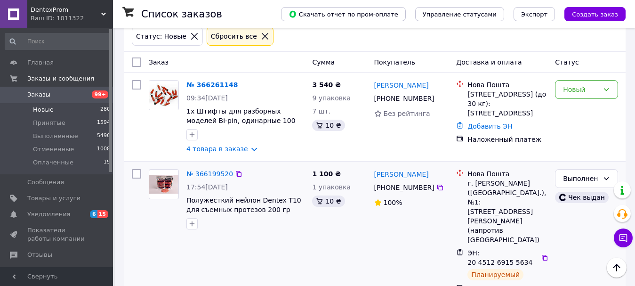
scroll to position [94, 0]
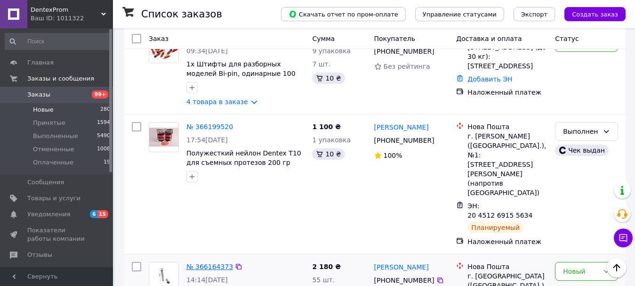
click at [203, 263] on link "№ 366164373" at bounding box center [209, 267] width 47 height 8
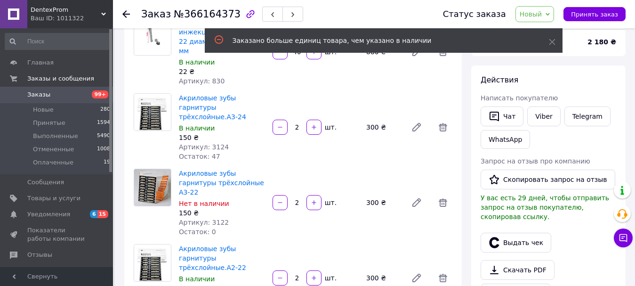
scroll to position [94, 0]
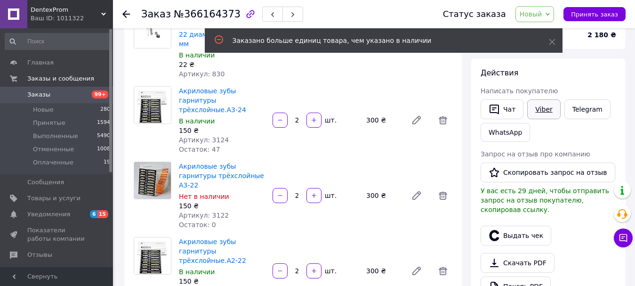
click at [555, 107] on link "Viber" at bounding box center [543, 109] width 33 height 20
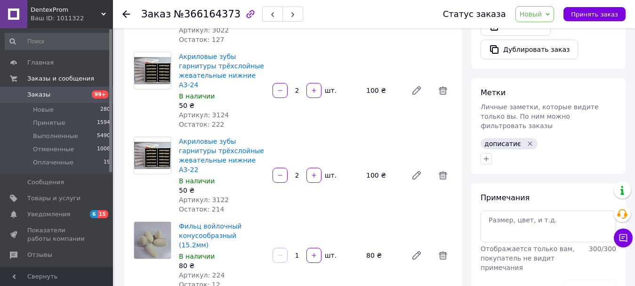
scroll to position [424, 0]
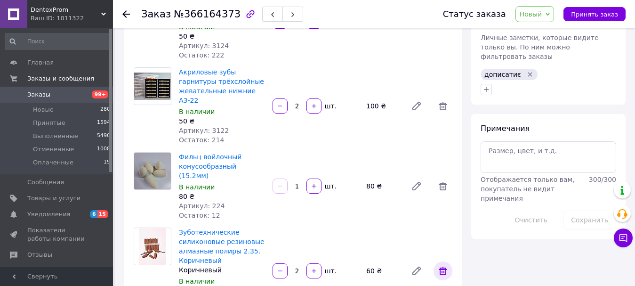
click at [444, 265] on icon at bounding box center [442, 270] width 11 height 11
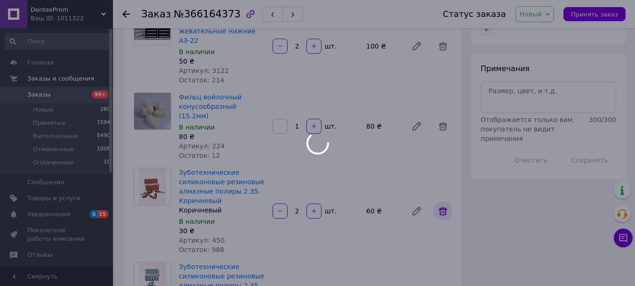
scroll to position [565, 0]
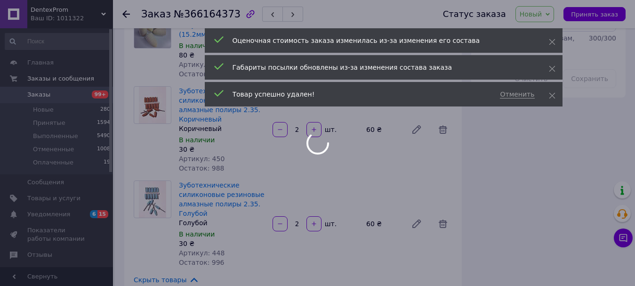
click at [446, 161] on div at bounding box center [317, 143] width 635 height 286
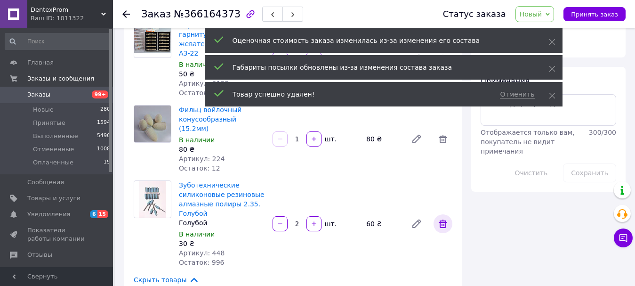
click at [444, 218] on icon at bounding box center [442, 223] width 11 height 11
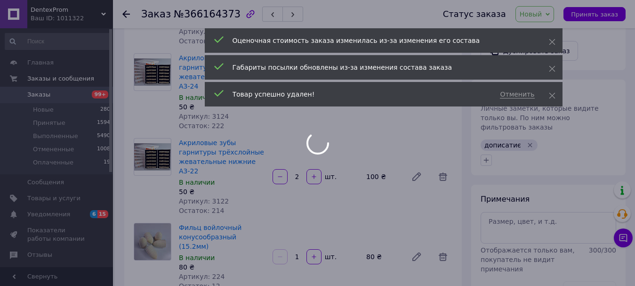
scroll to position [330, 0]
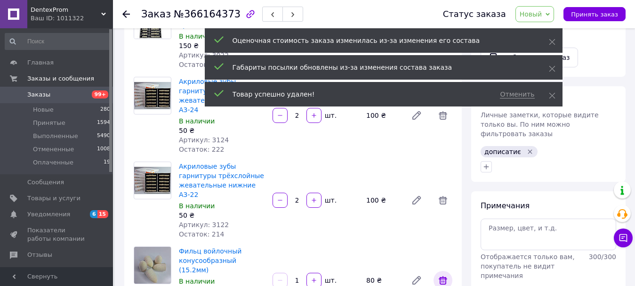
click at [444, 276] on icon at bounding box center [443, 280] width 8 height 8
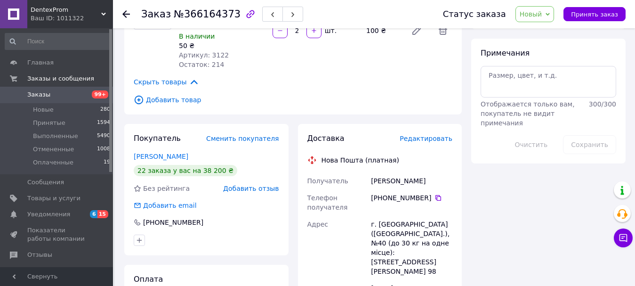
scroll to position [565, 0]
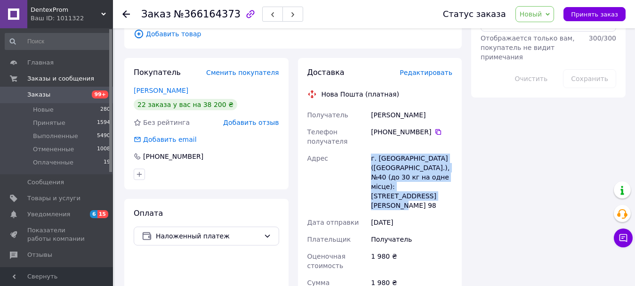
drag, startPoint x: 362, startPoint y: 106, endPoint x: 428, endPoint y: 143, distance: 75.9
click at [428, 143] on div "Получатель Щербина Татьяна Телефон получателя +380 98 068 70 26   Адрес г. Крив…" at bounding box center [380, 248] width 149 height 284
click at [428, 150] on div "г. [GEOGRAPHIC_DATA] ([GEOGRAPHIC_DATA].), №40 (до 30 кг на одне місце): [STREE…" at bounding box center [411, 182] width 85 height 64
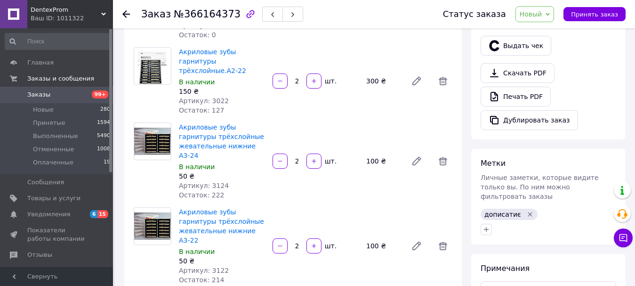
scroll to position [282, 0]
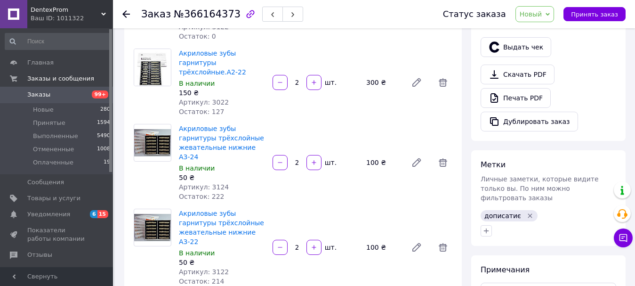
click at [452, 236] on div at bounding box center [443, 247] width 26 height 23
click at [446, 238] on span at bounding box center [443, 247] width 19 height 19
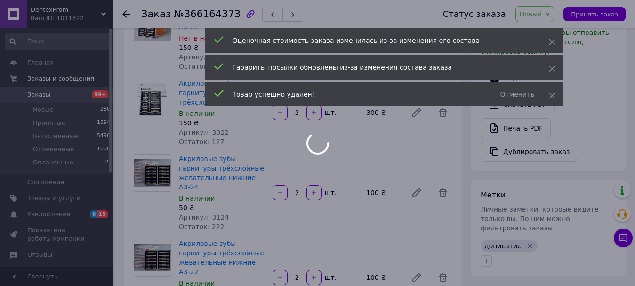
scroll to position [235, 0]
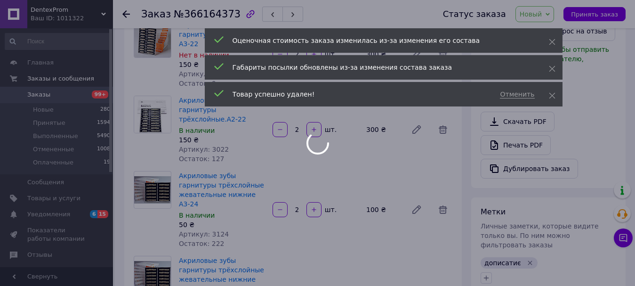
click at [446, 172] on div at bounding box center [317, 143] width 635 height 286
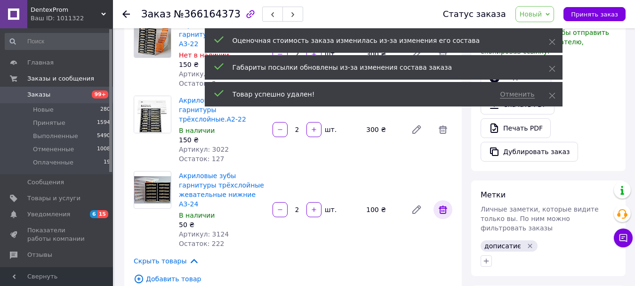
click at [446, 204] on icon at bounding box center [442, 209] width 11 height 11
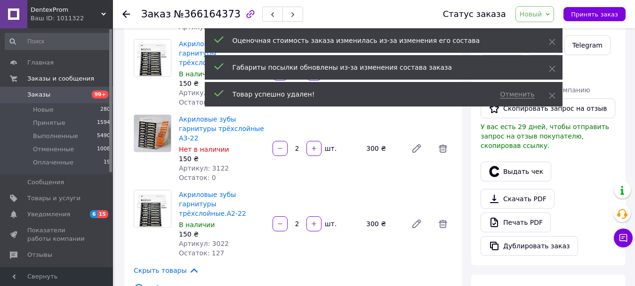
scroll to position [49, 0]
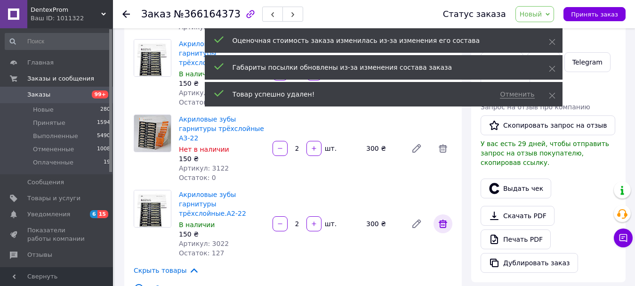
click at [444, 214] on span at bounding box center [443, 223] width 19 height 19
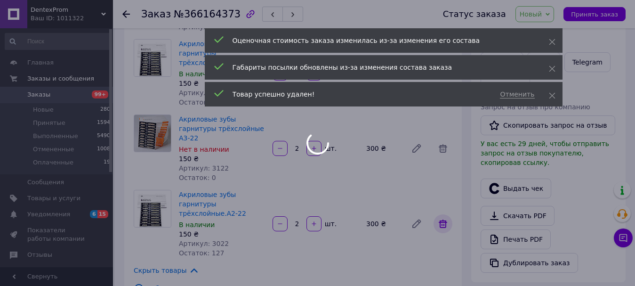
scroll to position [47, 0]
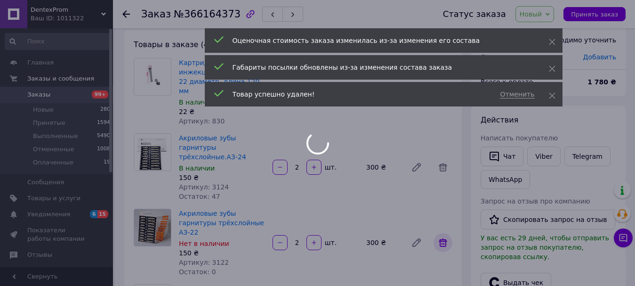
click at [443, 217] on div at bounding box center [317, 143] width 635 height 286
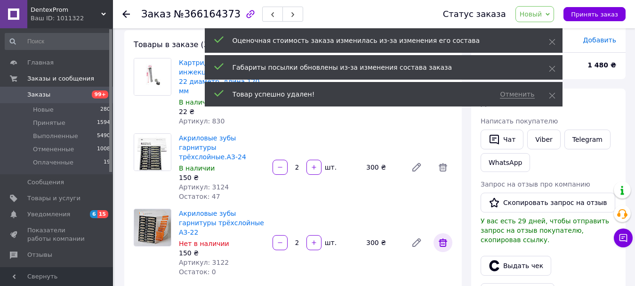
scroll to position [94, 0]
click at [443, 238] on icon at bounding box center [443, 242] width 8 height 8
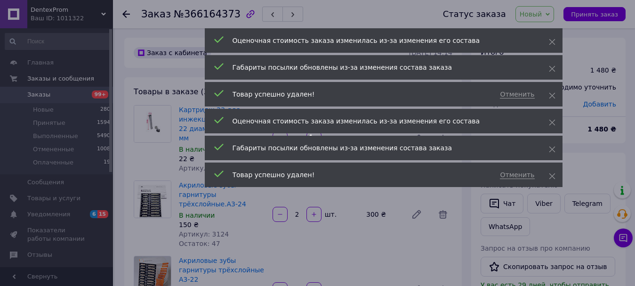
scroll to position [139, 0]
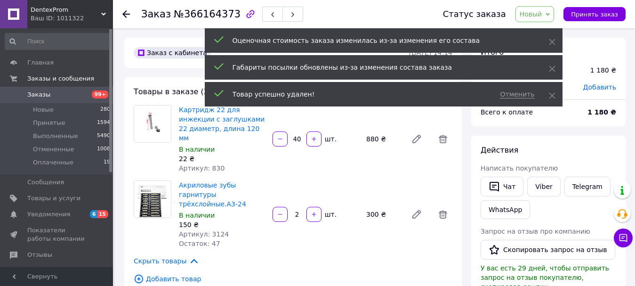
click at [444, 210] on icon at bounding box center [443, 214] width 8 height 8
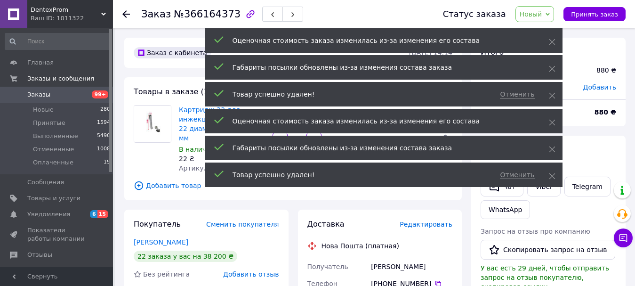
scroll to position [185, 0]
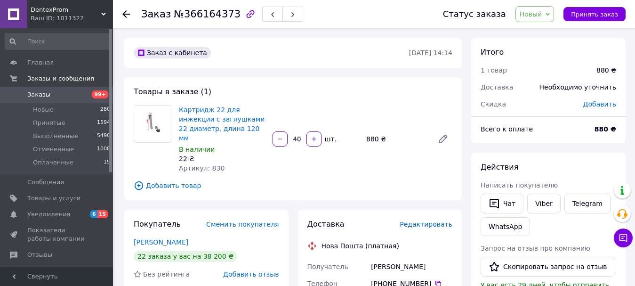
click at [395, 258] on div "Щербина Татьяна" at bounding box center [411, 266] width 85 height 17
click at [198, 180] on span "Добавить товар" at bounding box center [293, 185] width 319 height 10
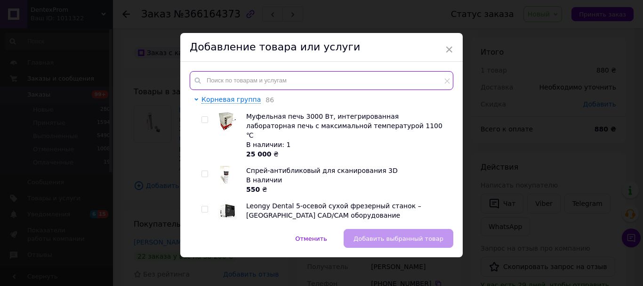
click at [253, 89] on input "text" at bounding box center [322, 80] width 264 height 19
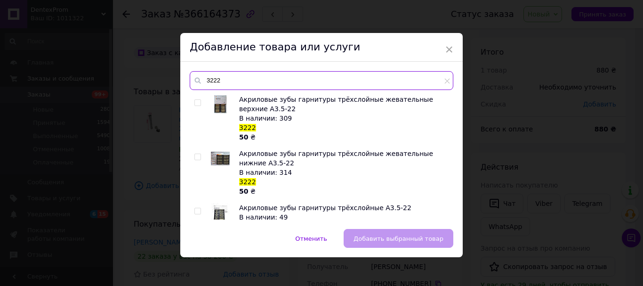
type input "3222"
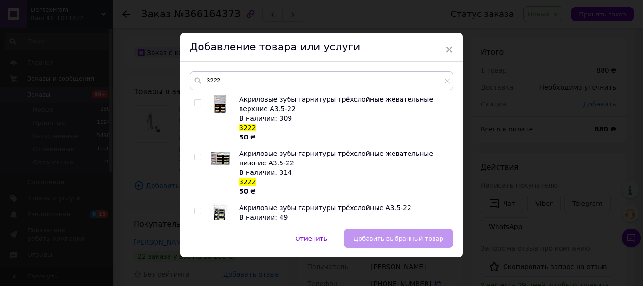
click at [196, 209] on div at bounding box center [198, 222] width 9 height 38
click at [196, 209] on input "checkbox" at bounding box center [197, 211] width 6 height 6
checkbox input "true"
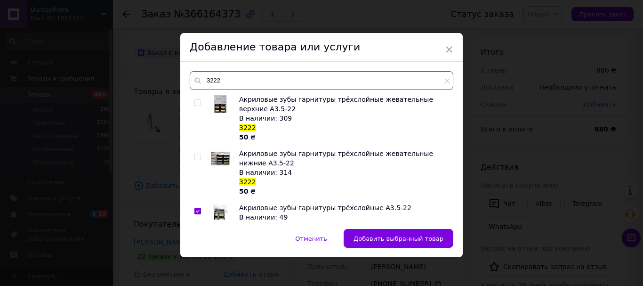
click at [240, 75] on input "3222" at bounding box center [322, 80] width 264 height 19
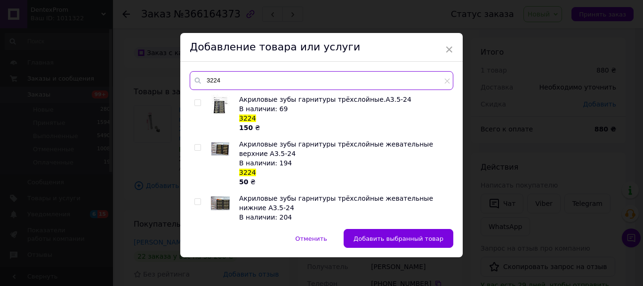
type input "3224"
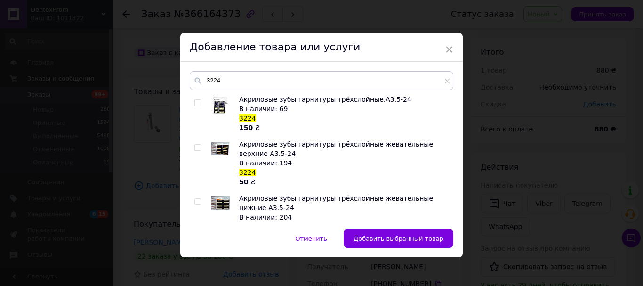
click at [195, 105] on div at bounding box center [198, 114] width 9 height 38
click at [196, 105] on input "checkbox" at bounding box center [197, 103] width 6 height 6
checkbox input "true"
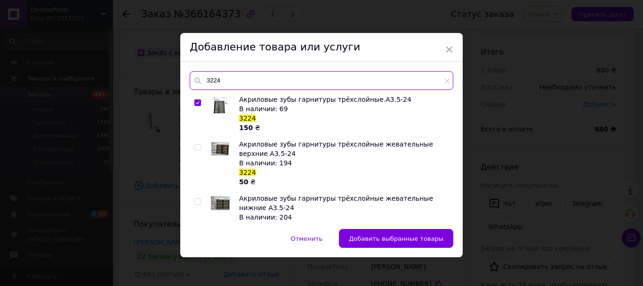
click at [230, 87] on input "3224" at bounding box center [322, 80] width 264 height 19
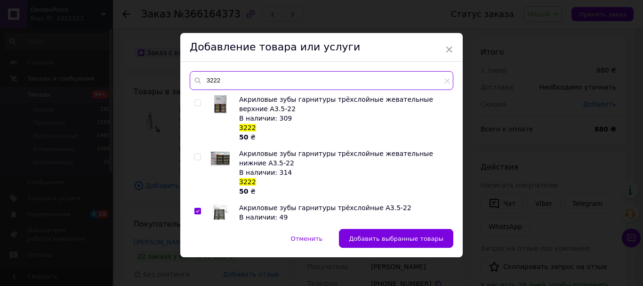
type input "3222"
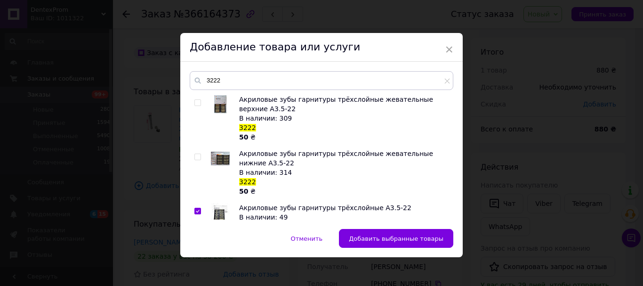
click at [196, 160] on div at bounding box center [198, 172] width 9 height 47
click at [199, 157] on span at bounding box center [197, 156] width 7 height 7
click at [199, 157] on input "checkbox" at bounding box center [197, 157] width 6 height 6
checkbox input "true"
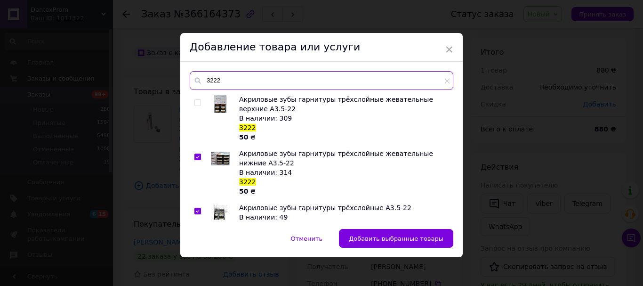
click at [231, 84] on input "3222" at bounding box center [322, 80] width 264 height 19
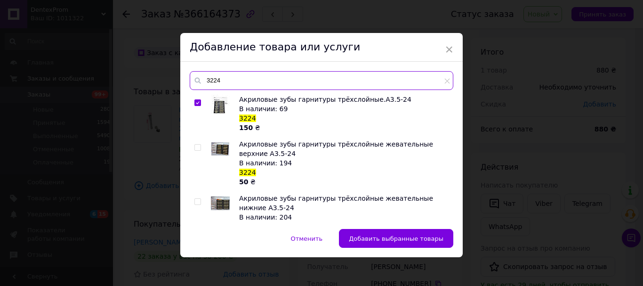
type input "3224"
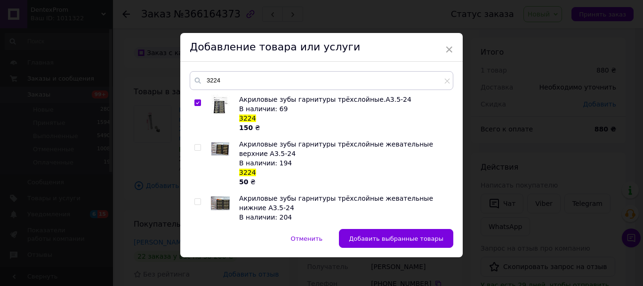
click at [199, 197] on div at bounding box center [198, 216] width 9 height 47
click at [199, 201] on input "checkbox" at bounding box center [197, 202] width 6 height 6
checkbox input "true"
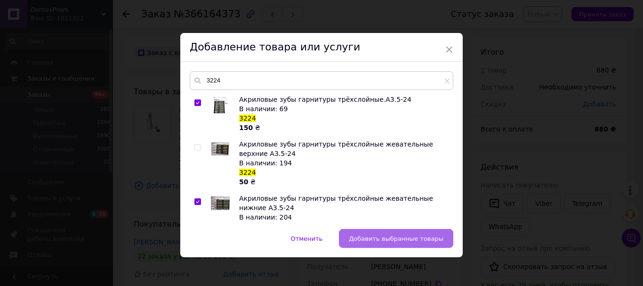
click at [365, 238] on span "Добавить выбранные товары" at bounding box center [396, 238] width 95 height 7
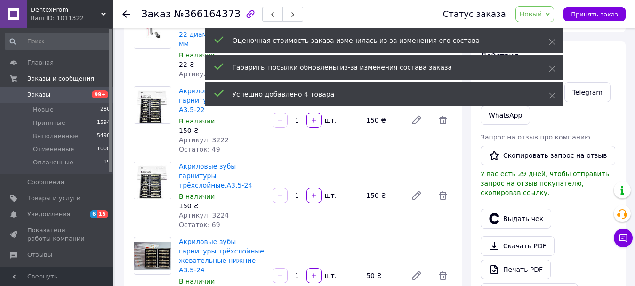
scroll to position [230, 0]
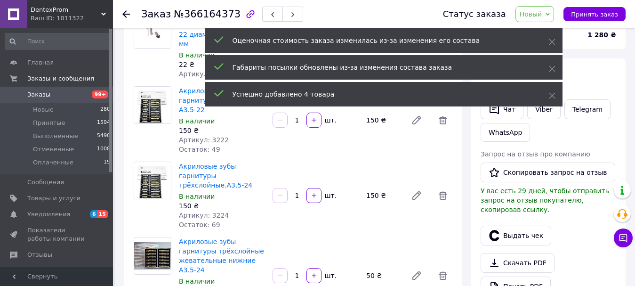
click at [323, 191] on div "шт." at bounding box center [329, 195] width 15 height 9
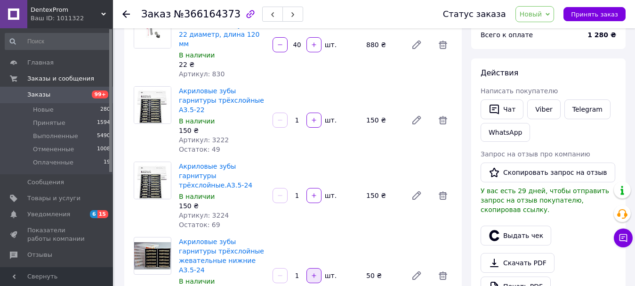
click at [310, 268] on button "button" at bounding box center [313, 275] width 15 height 15
type input "2"
drag, startPoint x: 312, startPoint y: 179, endPoint x: 314, endPoint y: 175, distance: 4.8
click at [312, 188] on button "button" at bounding box center [313, 195] width 15 height 15
type input "2"
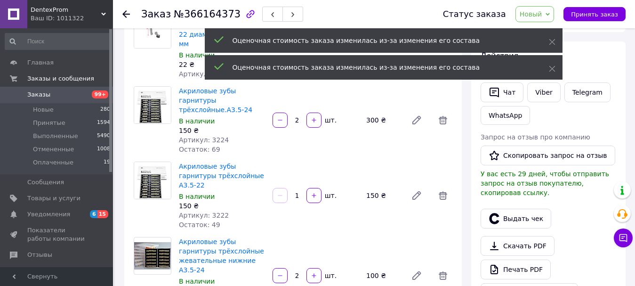
scroll to position [284, 0]
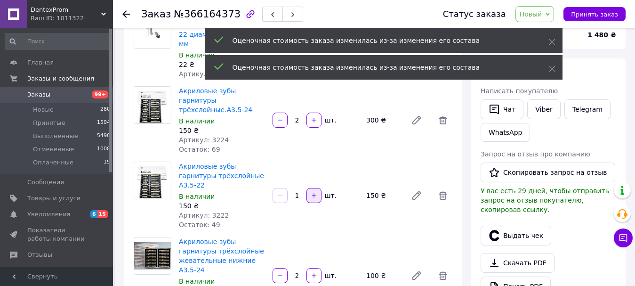
click at [315, 193] on icon "button" at bounding box center [314, 195] width 4 height 4
type input "2"
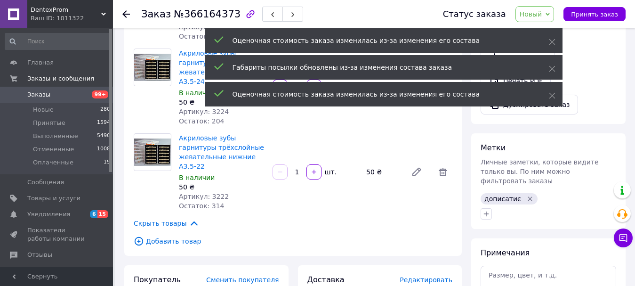
scroll to position [375, 0]
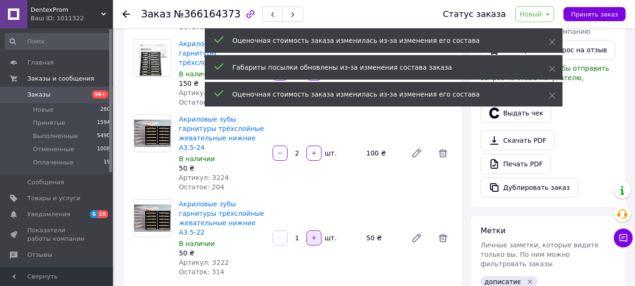
click at [315, 234] on icon "button" at bounding box center [314, 237] width 7 height 7
type input "2"
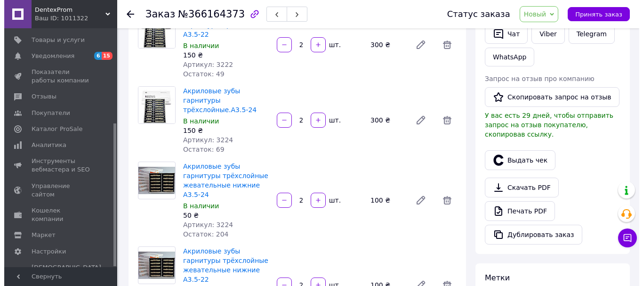
scroll to position [405, 0]
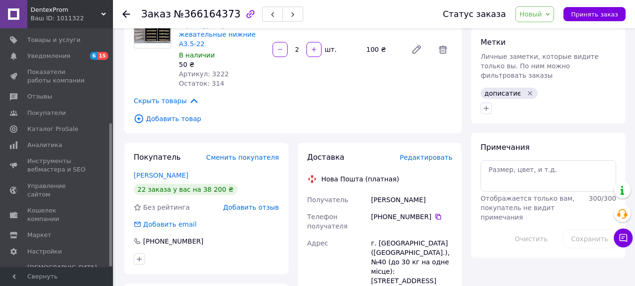
click at [417, 153] on span "Редактировать" at bounding box center [426, 157] width 53 height 8
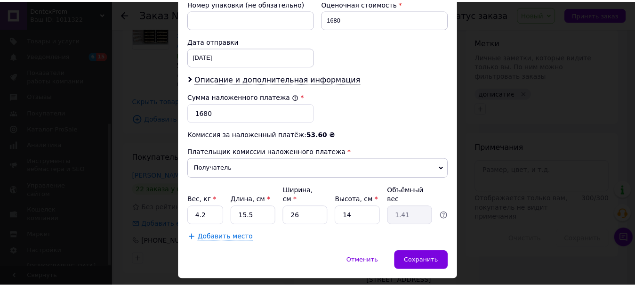
scroll to position [433, 0]
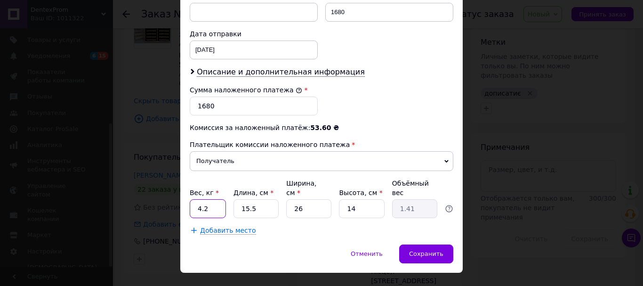
click at [213, 199] on input "4.2" at bounding box center [208, 208] width 36 height 19
type input "0.6"
type input "2"
type input "0.18"
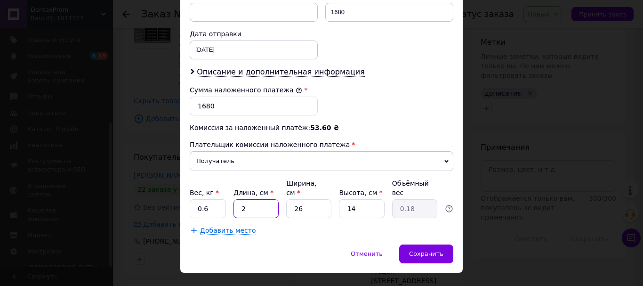
type input "27"
type input "2.46"
type input "27"
type input "1"
type input "0.1"
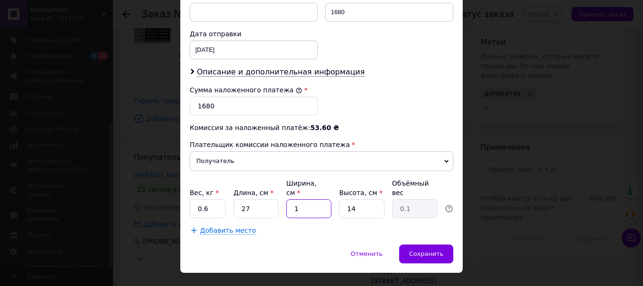
type input "17"
type input "1.61"
type input "17"
click at [422, 244] on div "Сохранить" at bounding box center [426, 253] width 54 height 19
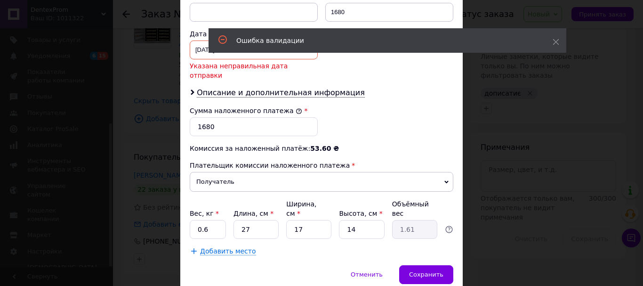
click at [211, 33] on div "Ошибка валидации" at bounding box center [388, 40] width 358 height 24
click at [201, 41] on div "17.09.2025 < 2025 > < Сентябрь > Пн Вт Ср Чт Пт Сб Вс 1 2 3 4 5 6 7 8 9 10 11 1…" at bounding box center [254, 49] width 128 height 19
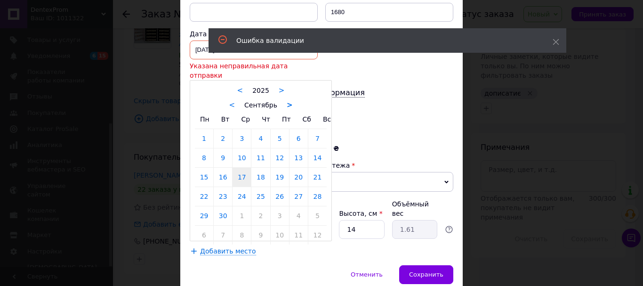
drag, startPoint x: 290, startPoint y: 84, endPoint x: 286, endPoint y: 88, distance: 5.7
click at [289, 100] on div "< Сентябрь >" at bounding box center [261, 105] width 132 height 10
click at [287, 101] on link ">" at bounding box center [290, 105] width 6 height 8
click at [198, 168] on link "13" at bounding box center [204, 177] width 18 height 19
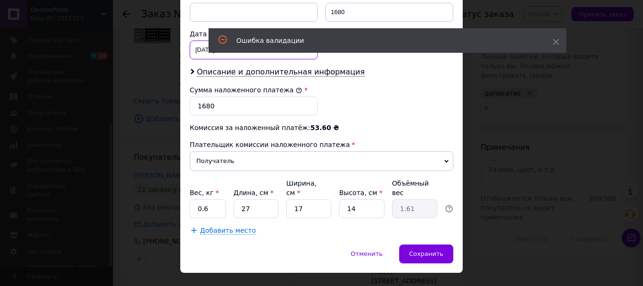
click at [193, 41] on div "13.10.2025 < 2025 > < Октябрь > Пн Вт Ср Чт Пт Сб Вс 29 30 1 2 3 4 5 6 7 8 9 10…" at bounding box center [254, 49] width 128 height 19
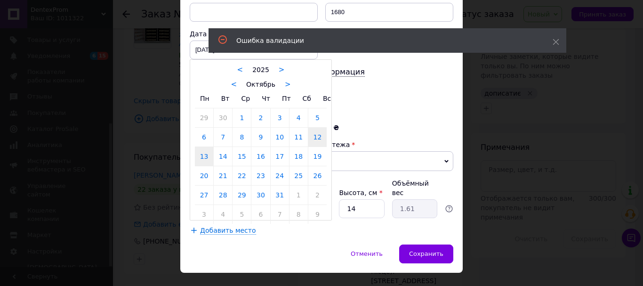
click at [318, 132] on link "12" at bounding box center [317, 137] width 18 height 19
type input "[DATE]"
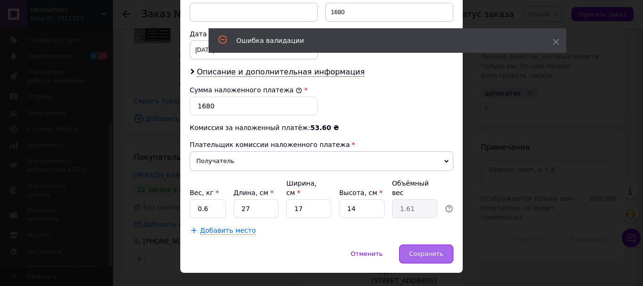
click at [420, 244] on div "Сохранить" at bounding box center [426, 253] width 54 height 19
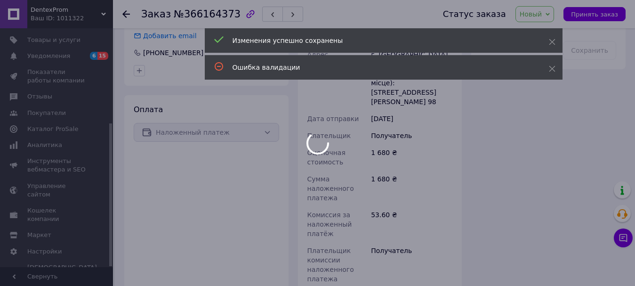
scroll to position [490, 0]
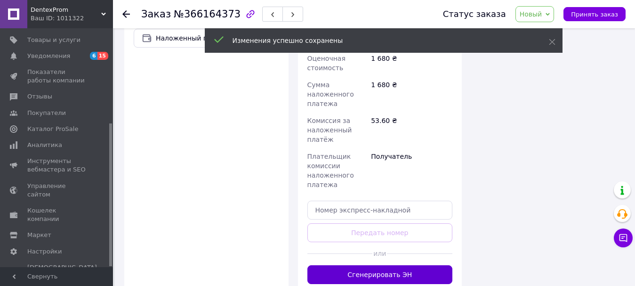
click at [388, 265] on button "Сгенерировать ЭН" at bounding box center [379, 274] width 145 height 19
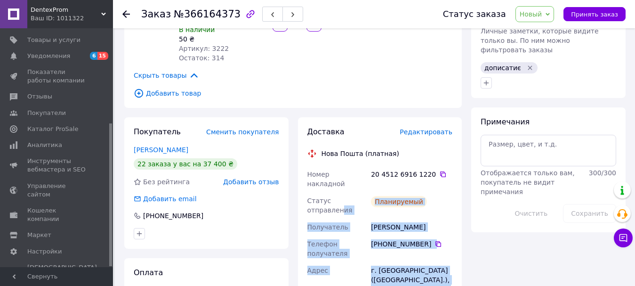
scroll to position [405, 0]
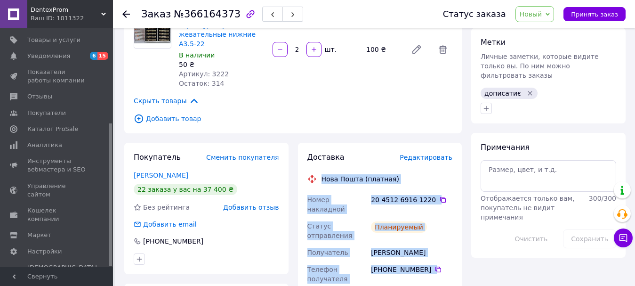
drag, startPoint x: 398, startPoint y: 242, endPoint x: 319, endPoint y: 129, distance: 137.5
copy div "Нова Пошта (платная) Номер накладной 20 4512 6916 1220   Статус отправления Пла…"
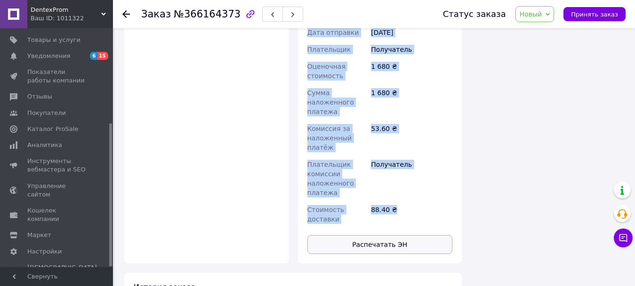
scroll to position [734, 0]
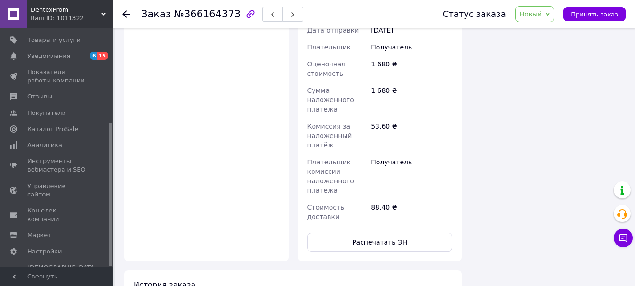
click at [383, 163] on div "Доставка Редактировать Нова Пошта (платная) Номер накладной 20 4512 6916 1220  …" at bounding box center [379, 37] width 145 height 429
click at [389, 233] on button "Распечатать ЭН" at bounding box center [379, 242] width 145 height 19
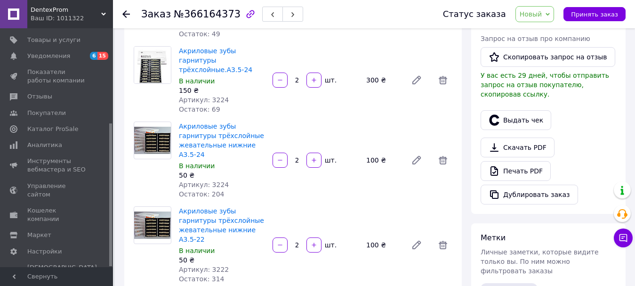
scroll to position [75, 0]
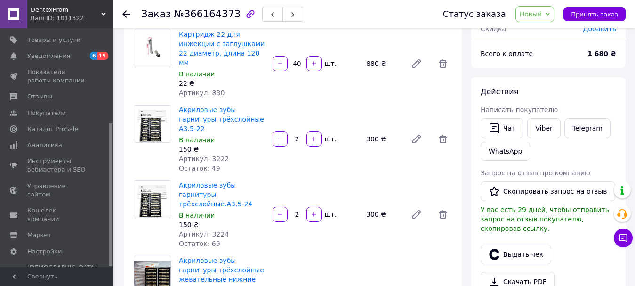
click at [419, 142] on div "Акриловые зубы гарнитуры трёхслойные А3.5-22 В наличии 150 ₴ Артикул: 3222 Оста…" at bounding box center [315, 139] width 281 height 72
click at [537, 130] on link "Viber" at bounding box center [543, 128] width 33 height 20
click at [539, 129] on link "Viber" at bounding box center [543, 128] width 33 height 20
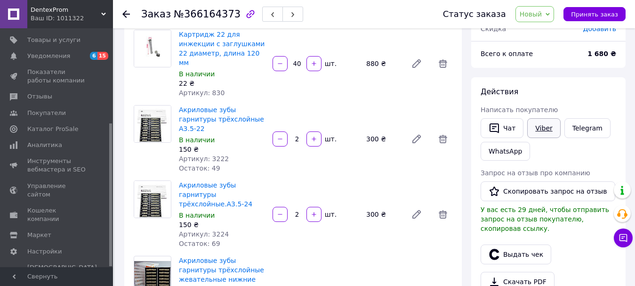
click at [539, 129] on link "Viber" at bounding box center [543, 128] width 33 height 20
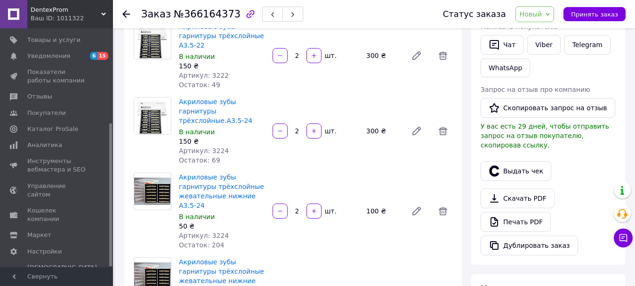
scroll to position [358, 0]
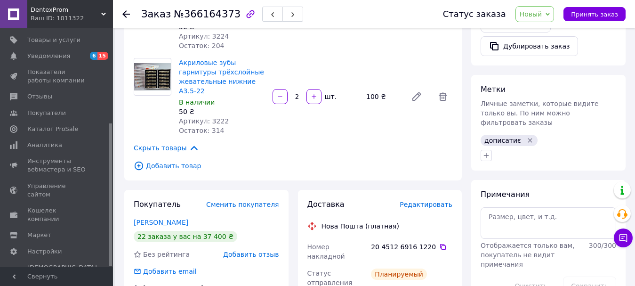
click at [539, 11] on span "Новый" at bounding box center [531, 14] width 23 height 8
click at [536, 45] on li "Выполнен" at bounding box center [541, 47] width 50 height 14
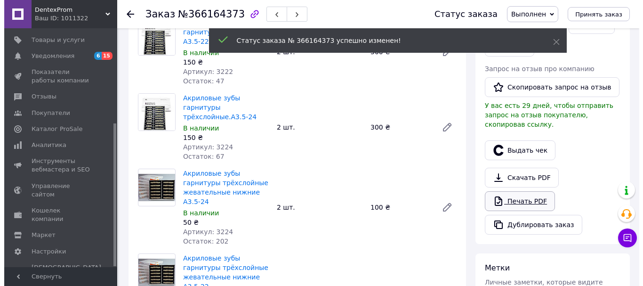
scroll to position [217, 0]
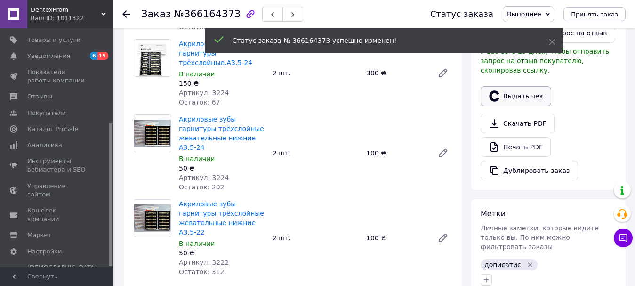
click at [504, 86] on button "Выдать чек" at bounding box center [516, 96] width 71 height 20
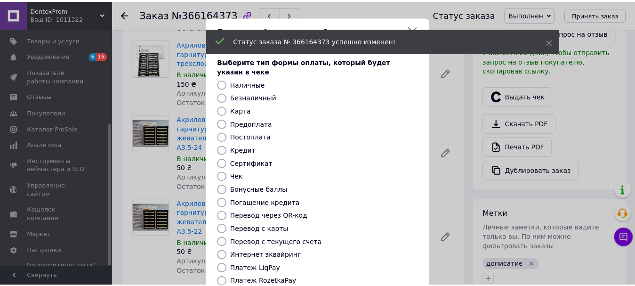
scroll to position [119, 0]
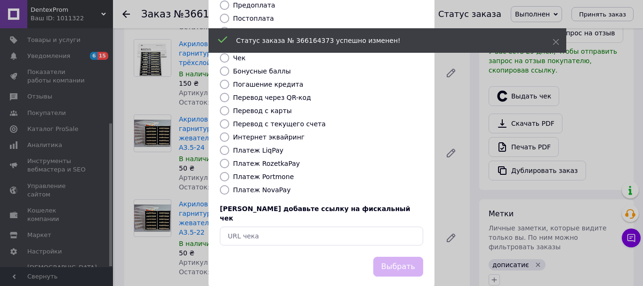
click at [259, 186] on label "Платеж NovaPay" at bounding box center [261, 190] width 57 height 8
click at [229, 185] on input "Платеж NovaPay" at bounding box center [224, 189] width 9 height 9
radio input "true"
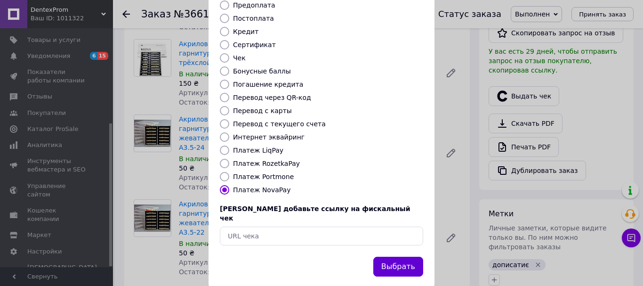
drag, startPoint x: 378, startPoint y: 245, endPoint x: 383, endPoint y: 244, distance: 5.2
click at [378, 255] on div "Выбрать" at bounding box center [321, 267] width 207 height 24
click at [383, 257] on button "Выбрать" at bounding box center [398, 267] width 50 height 20
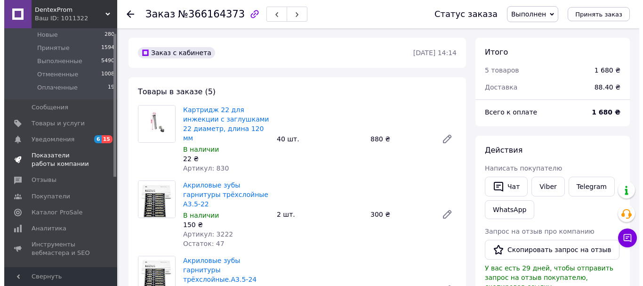
scroll to position [0, 0]
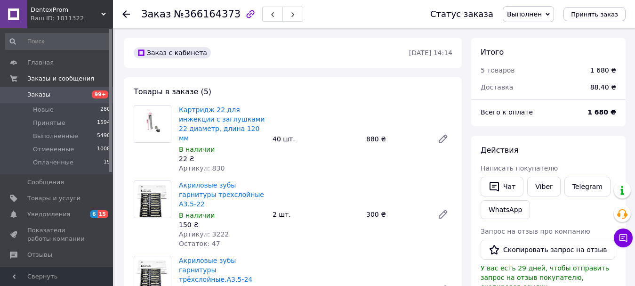
click at [90, 94] on span "99+" at bounding box center [100, 94] width 26 height 8
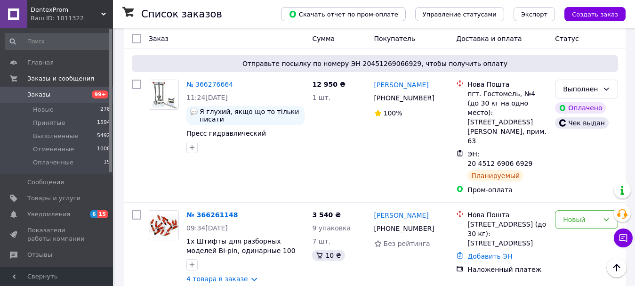
scroll to position [282, 0]
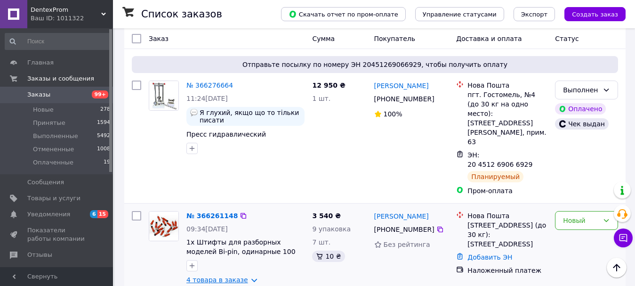
click at [217, 276] on link "4 товара в заказе" at bounding box center [217, 280] width 62 height 8
click at [206, 212] on link "№ 366261148" at bounding box center [211, 216] width 51 height 8
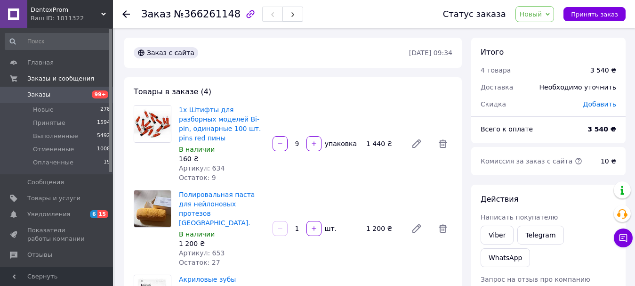
click at [83, 96] on span "Заказы" at bounding box center [57, 94] width 60 height 8
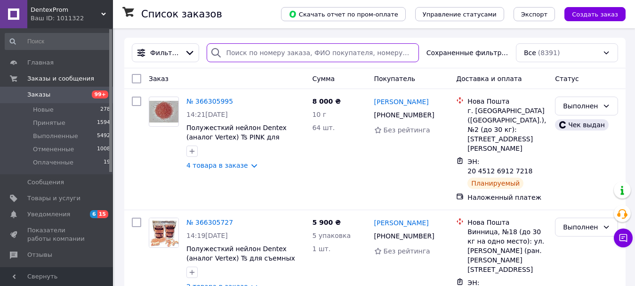
click at [242, 61] on input "search" at bounding box center [313, 52] width 212 height 19
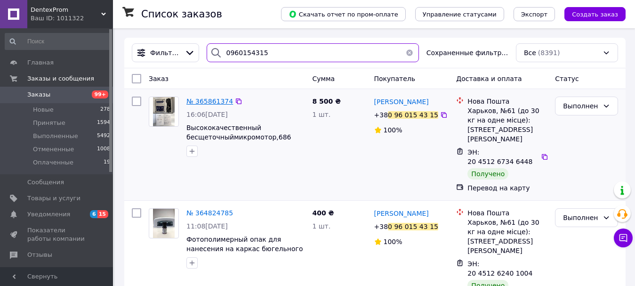
type input "0960154315"
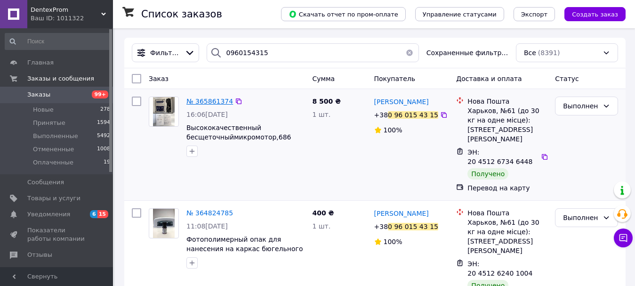
click at [211, 105] on span "№ 365861374" at bounding box center [209, 101] width 47 height 8
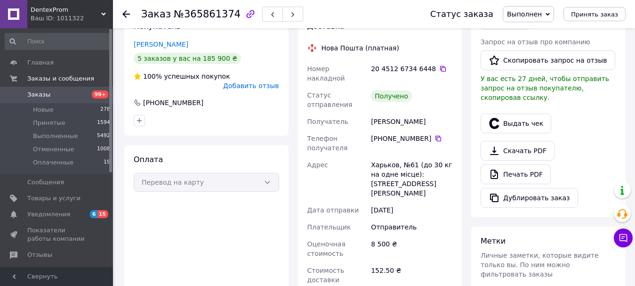
scroll to position [210, 0]
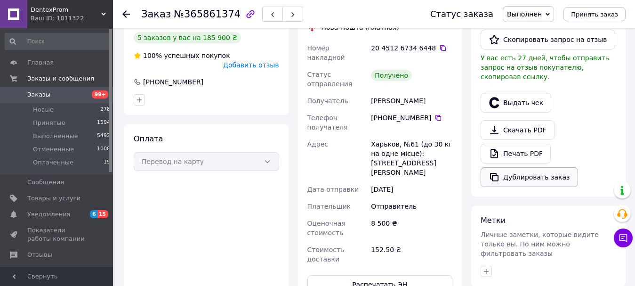
click at [535, 173] on button "Дублировать заказ" at bounding box center [529, 177] width 97 height 20
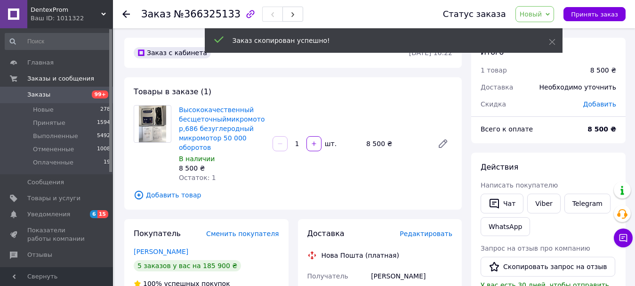
click at [183, 194] on span "Добавить товар" at bounding box center [293, 195] width 319 height 10
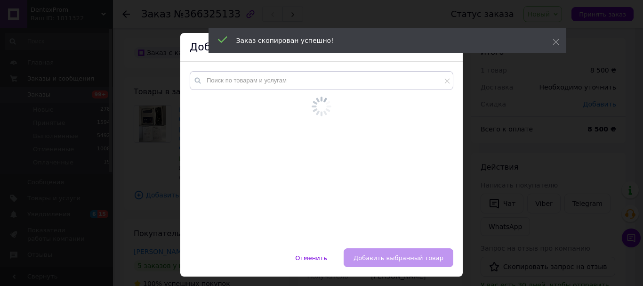
click at [263, 94] on div at bounding box center [322, 145] width 264 height 148
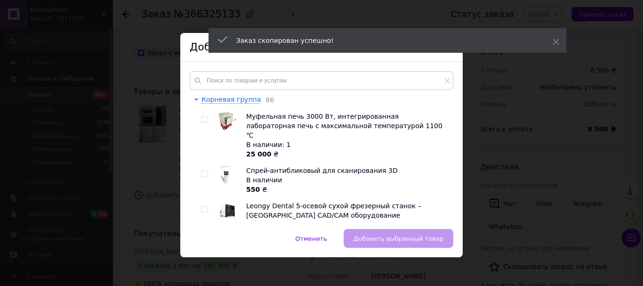
click at [264, 91] on div "Корневая группа 86 Муфельная печь 3000 Вт, интегрированная лабораторная печь с …" at bounding box center [322, 145] width 264 height 148
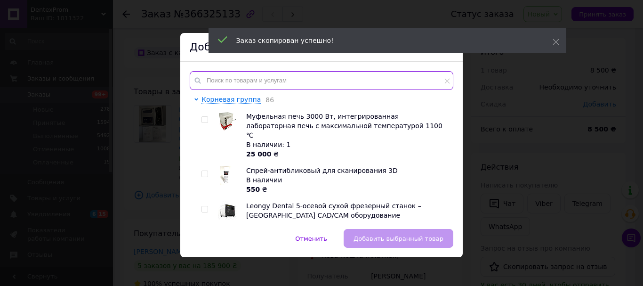
click at [266, 82] on input "text" at bounding box center [322, 80] width 264 height 19
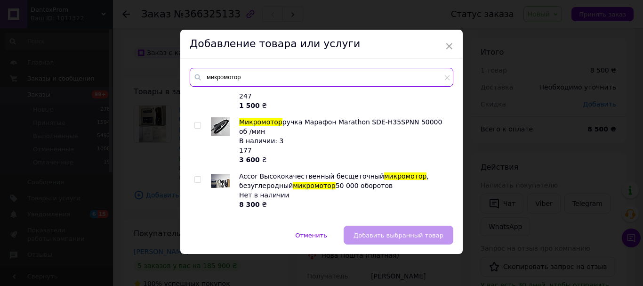
scroll to position [4, 0]
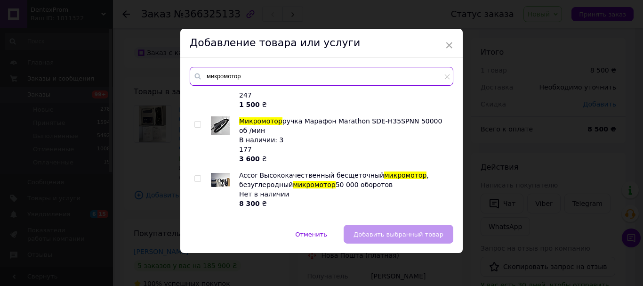
click at [241, 75] on input "микромотор" at bounding box center [322, 76] width 264 height 19
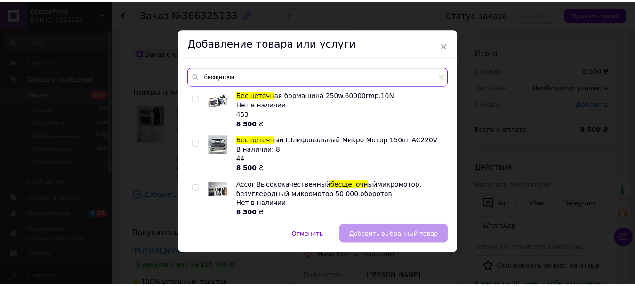
scroll to position [160, 0]
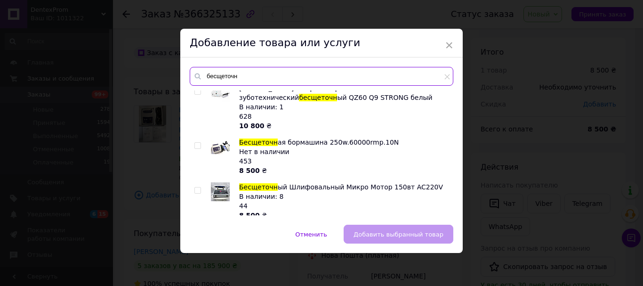
type input "бесщеточн"
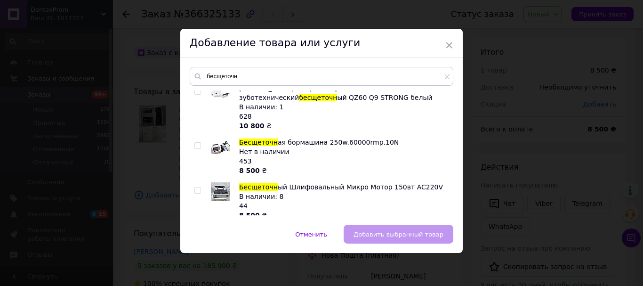
click at [195, 187] on input "checkbox" at bounding box center [197, 190] width 6 height 6
checkbox input "true"
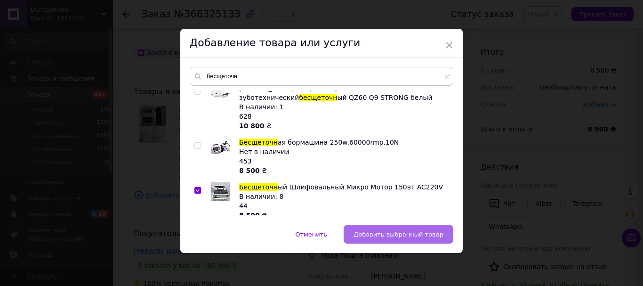
click at [370, 236] on span "Добавить выбранный товар" at bounding box center [399, 234] width 90 height 7
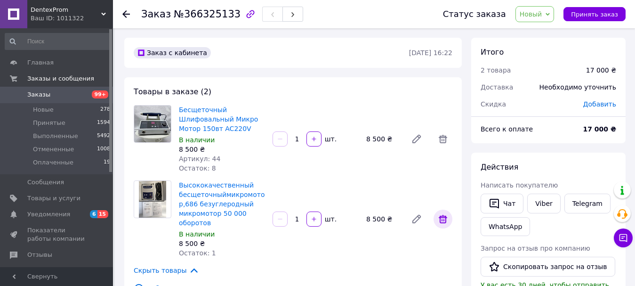
click at [442, 217] on icon at bounding box center [443, 219] width 8 height 8
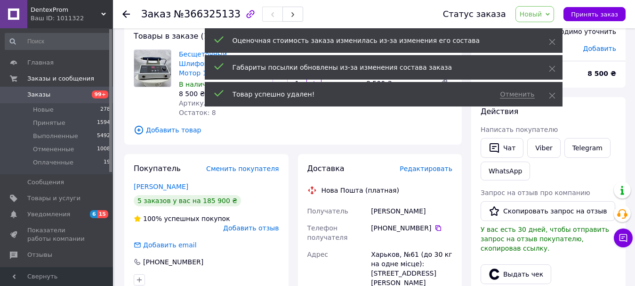
scroll to position [0, 0]
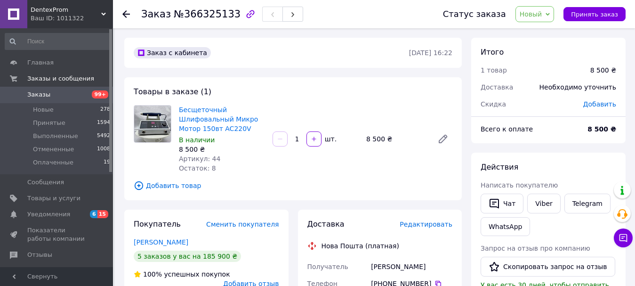
click at [600, 106] on span "Добавить" at bounding box center [599, 104] width 33 height 8
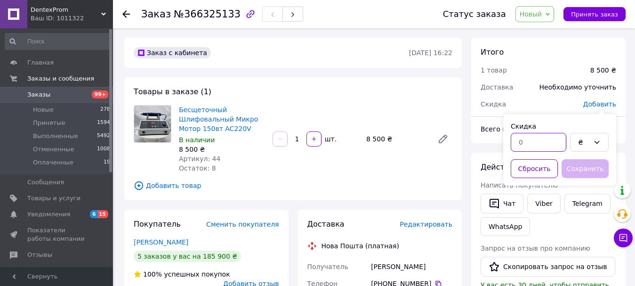
click at [543, 140] on input "text" at bounding box center [539, 142] width 56 height 19
type input "7800"
click at [582, 167] on button "Сохранить" at bounding box center [585, 168] width 47 height 19
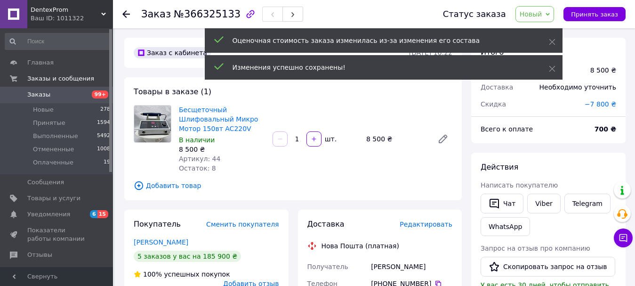
click at [603, 100] on span "−7 800 ₴" at bounding box center [601, 104] width 32 height 8
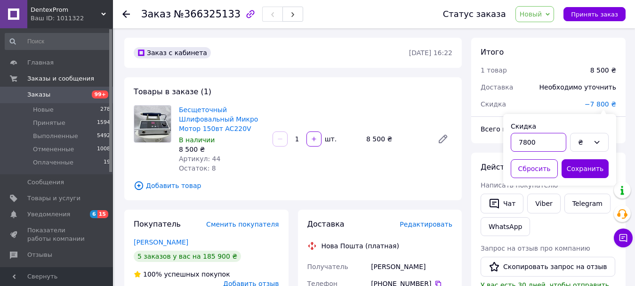
drag, startPoint x: 527, startPoint y: 149, endPoint x: 536, endPoint y: 147, distance: 9.1
click at [531, 148] on input "7800" at bounding box center [539, 142] width 56 height 19
click at [524, 145] on input "7800" at bounding box center [539, 142] width 56 height 19
type input "7900"
click at [603, 165] on button "Сохранить" at bounding box center [585, 168] width 47 height 19
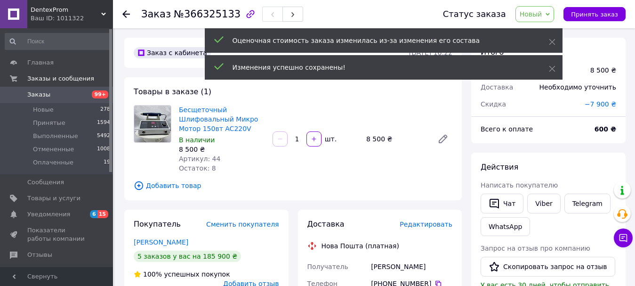
click at [597, 103] on span "−7 900 ₴" at bounding box center [601, 104] width 32 height 8
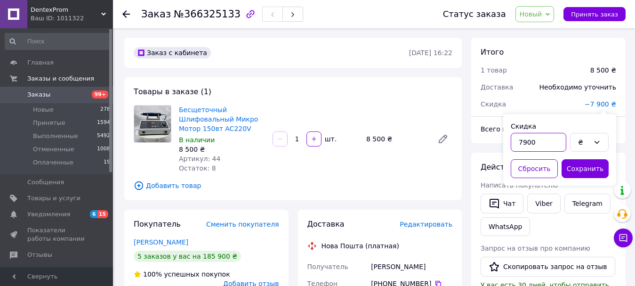
click at [524, 146] on input "7900" at bounding box center [539, 142] width 56 height 19
type input "7700"
click at [601, 166] on button "Сохранить" at bounding box center [585, 168] width 47 height 19
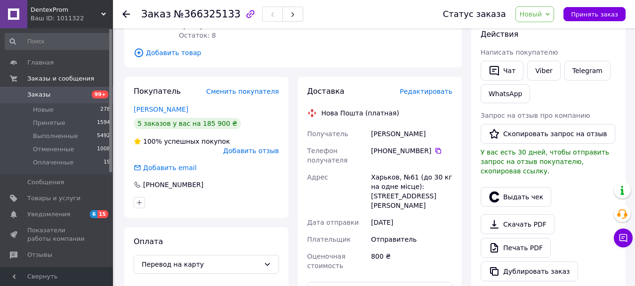
scroll to position [141, 0]
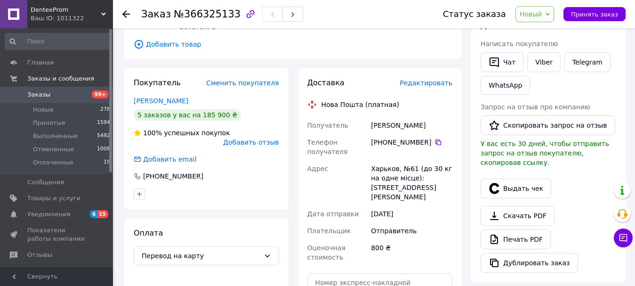
click at [444, 87] on span "Редактировать" at bounding box center [426, 83] width 53 height 8
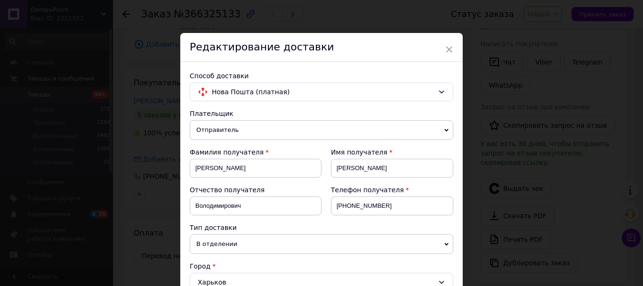
click at [418, 149] on div "Имя получателя" at bounding box center [392, 151] width 122 height 9
click at [477, 157] on div "× Редактирование доставки Способ доставки Нова Пошта (платная) Плательщик Отпра…" at bounding box center [321, 143] width 643 height 286
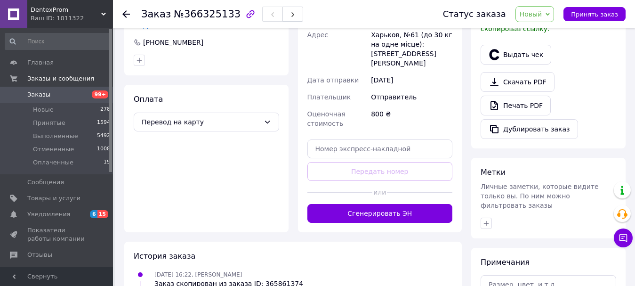
scroll to position [282, 0]
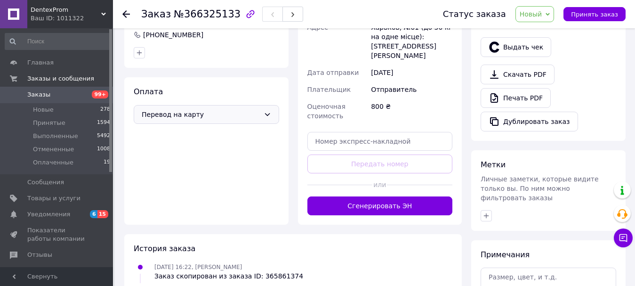
click at [233, 109] on span "Перевод на карту" at bounding box center [201, 114] width 118 height 10
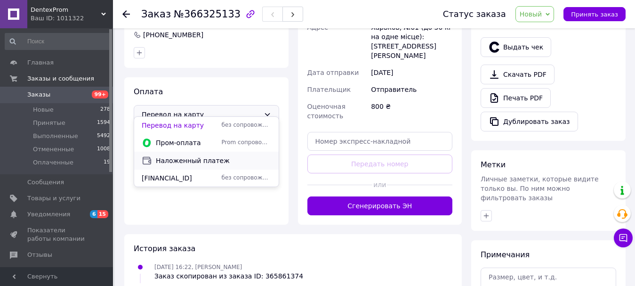
click at [207, 159] on span "Наложенный платеж" at bounding box center [213, 160] width 115 height 9
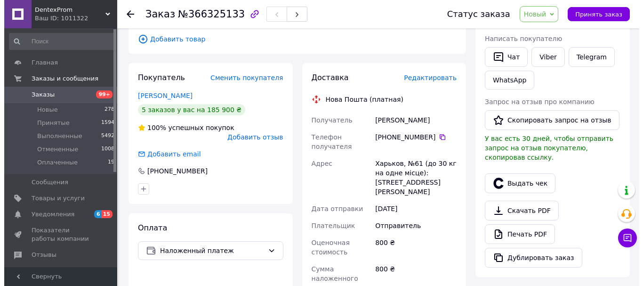
scroll to position [141, 0]
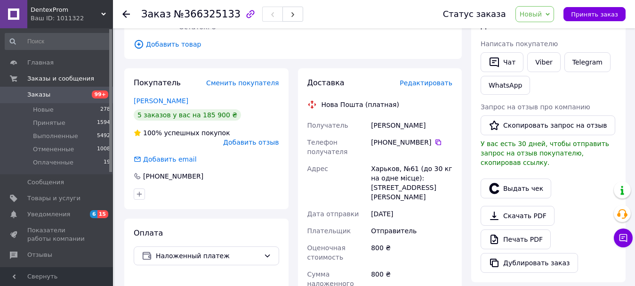
click at [434, 84] on span "Редактировать" at bounding box center [426, 83] width 53 height 8
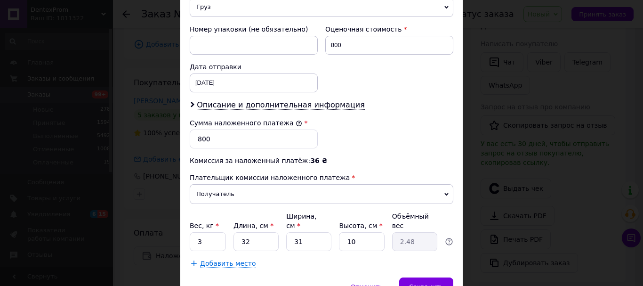
scroll to position [433, 0]
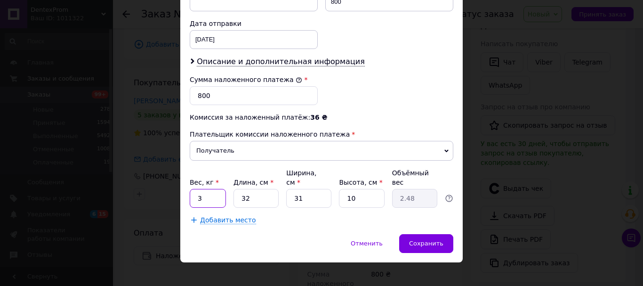
click at [220, 191] on input "3" at bounding box center [208, 198] width 36 height 19
click at [425, 244] on div "Отменить   Сохранить" at bounding box center [321, 248] width 282 height 28
click at [436, 234] on div "Сохранить" at bounding box center [426, 243] width 54 height 19
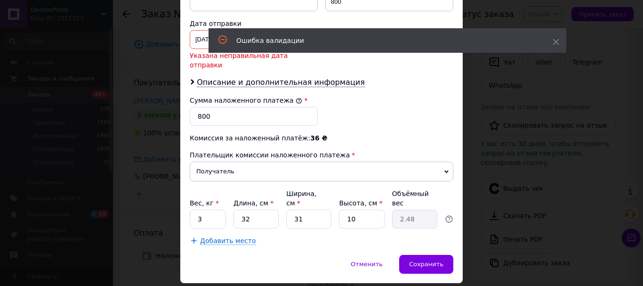
click at [191, 46] on div "09.10.2025 < 2025 > < Октябрь > Пн Вт Ср Чт Пт Сб Вс 29 30 1 2 3 4 5 6 7 8 9 10…" at bounding box center [254, 39] width 128 height 19
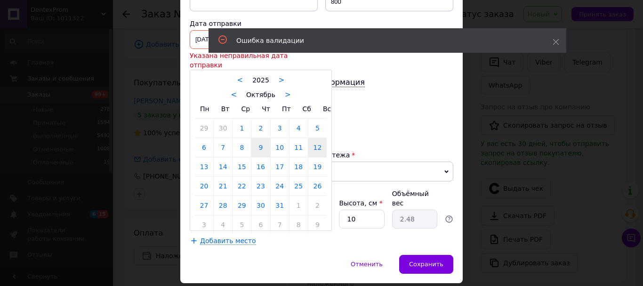
click at [316, 138] on link "12" at bounding box center [317, 147] width 18 height 19
type input "[DATE]"
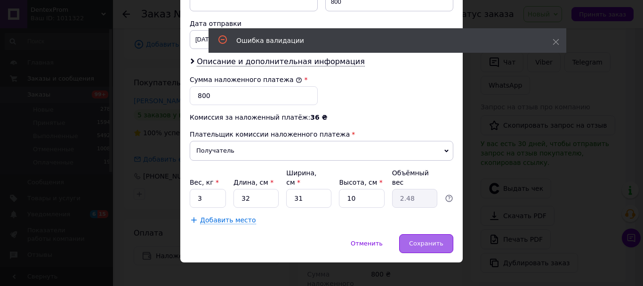
click at [409, 234] on div "Сохранить" at bounding box center [426, 243] width 54 height 19
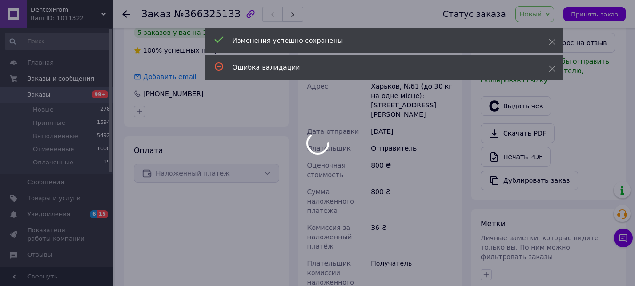
scroll to position [377, 0]
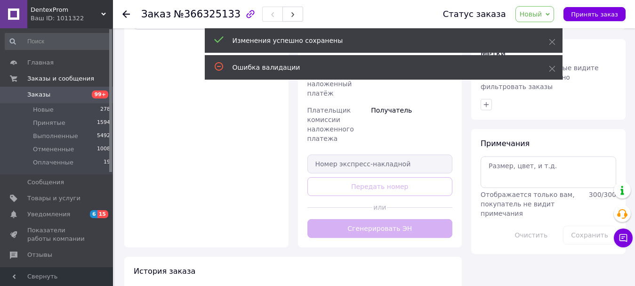
click at [385, 234] on div "Доставка Редактировать Нова Пошта (платная) Получатель Ромский Антон Володимиро…" at bounding box center [379, 39] width 145 height 395
click at [386, 234] on button "Сгенерировать ЭН" at bounding box center [379, 228] width 145 height 19
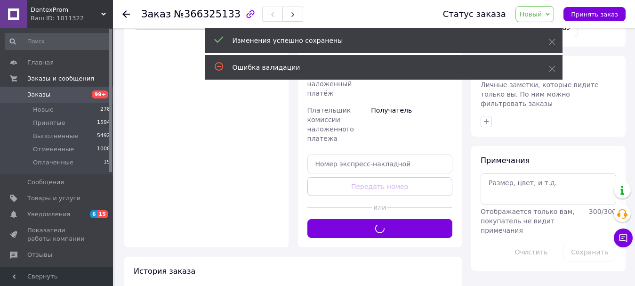
click at [387, 232] on div "Доставка Редактировать Нова Пошта (платная) Получатель Ромский Антон Володимиро…" at bounding box center [379, 39] width 145 height 395
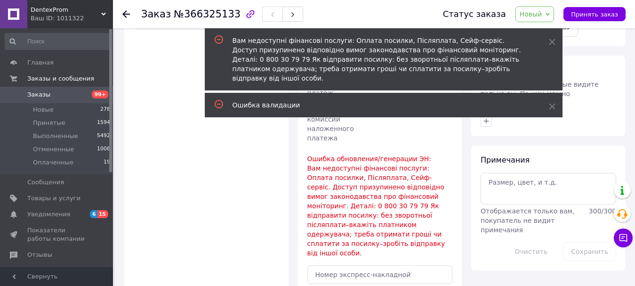
scroll to position [471, 0]
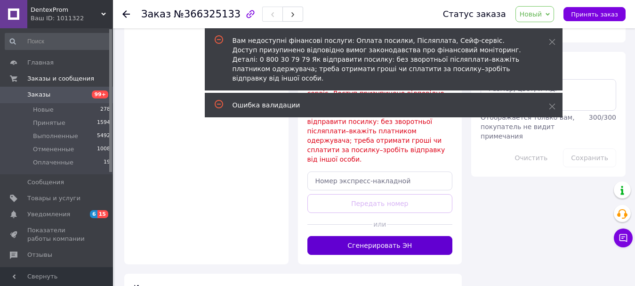
click at [394, 236] on button "Сгенерировать ЭН" at bounding box center [379, 245] width 145 height 19
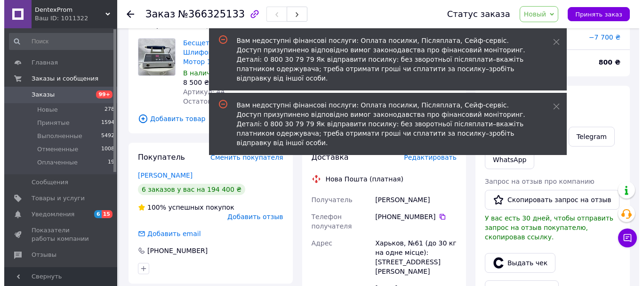
scroll to position [47, 0]
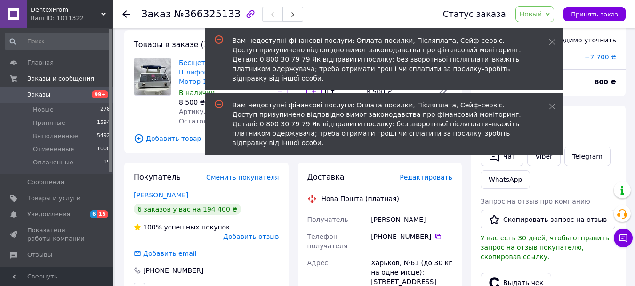
click at [437, 176] on span "Редактировать" at bounding box center [426, 177] width 53 height 8
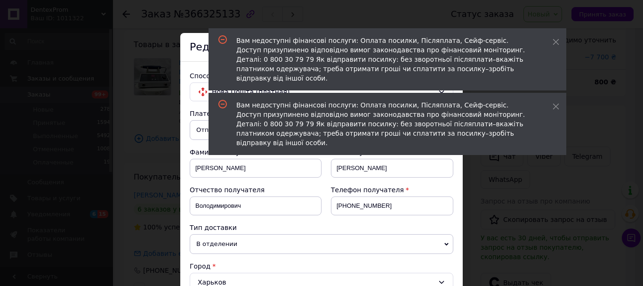
drag, startPoint x: 183, startPoint y: 138, endPoint x: 192, endPoint y: 131, distance: 11.4
click at [192, 130] on span "Отправитель" at bounding box center [322, 130] width 264 height 20
click at [215, 147] on li "Получатель" at bounding box center [322, 148] width 264 height 14
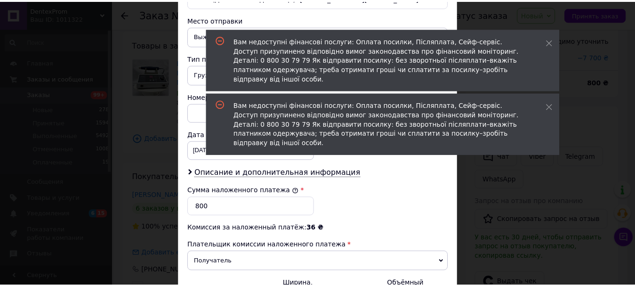
scroll to position [433, 0]
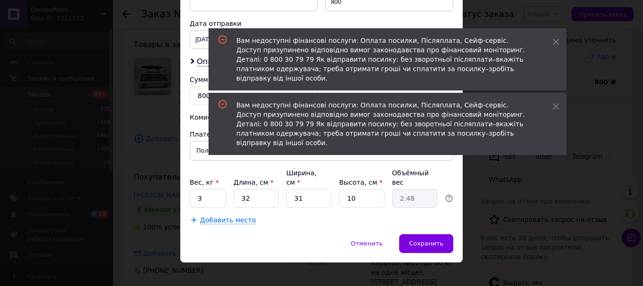
click at [413, 240] on div "Сохранить" at bounding box center [426, 243] width 54 height 19
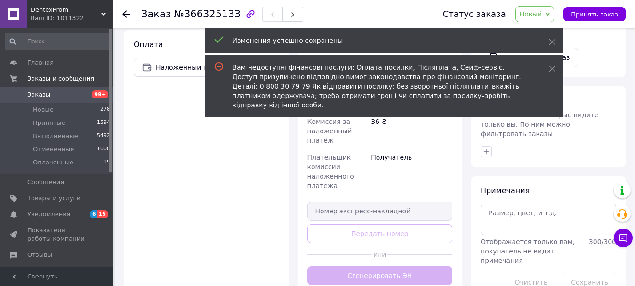
scroll to position [424, 0]
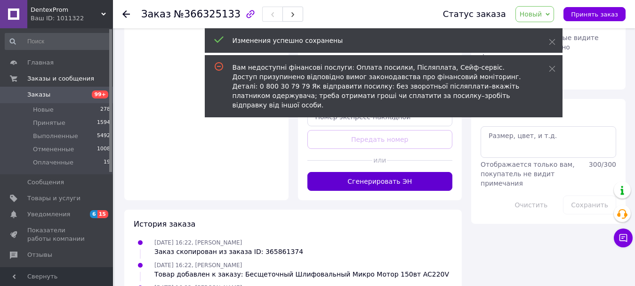
click at [382, 186] on button "Сгенерировать ЭН" at bounding box center [379, 181] width 145 height 19
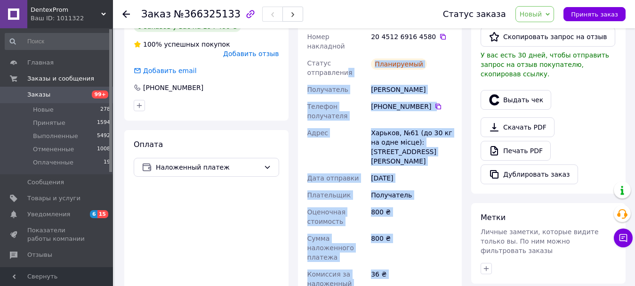
scroll to position [141, 0]
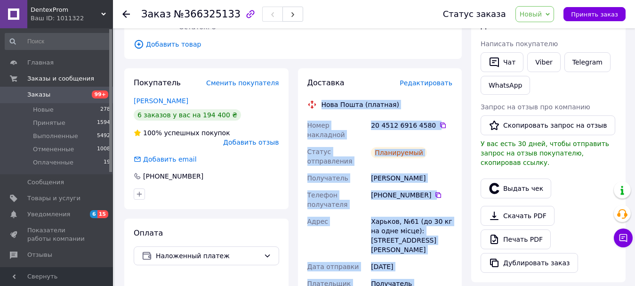
drag, startPoint x: 405, startPoint y: 151, endPoint x: 312, endPoint y: 103, distance: 104.8
click at [314, 103] on div "Доставка Редактировать Нова Пошта (платная) Номер накладной 20 4512 6916 4580  …" at bounding box center [379, 283] width 145 height 410
copy div "Нова Пошта (платная) Номер накладной 20 4512 6916 4580   Статус отправления Пла…"
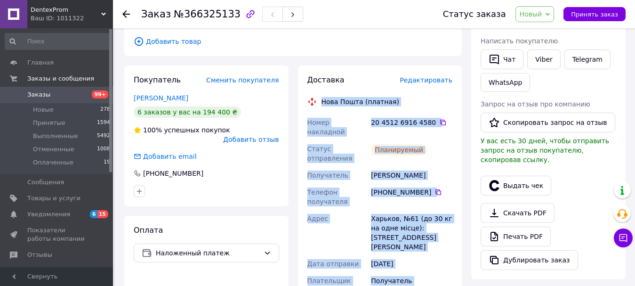
scroll to position [377, 0]
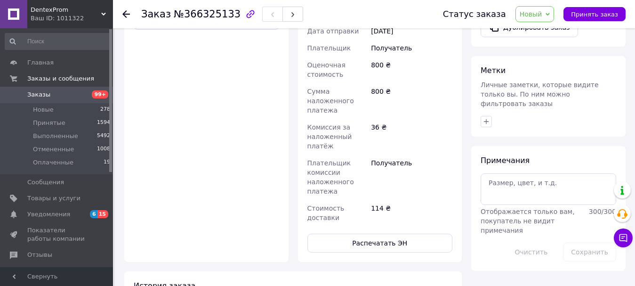
click at [374, 211] on div "Доставка Редактировать Нова Пошта (платная) Номер накладной 20 4512 6916 4580  …" at bounding box center [379, 47] width 145 height 410
click at [373, 233] on button "Распечатать ЭН" at bounding box center [379, 242] width 145 height 19
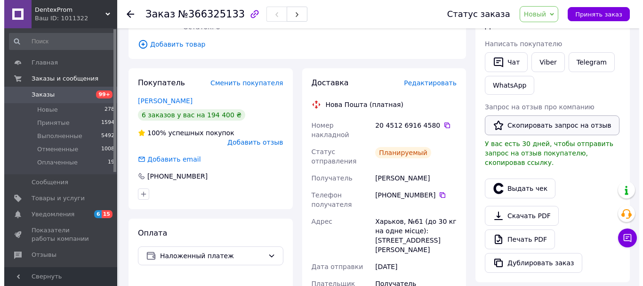
scroll to position [94, 0]
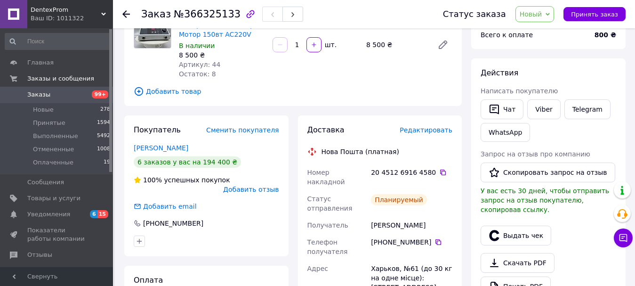
click at [543, 109] on link "Viber" at bounding box center [543, 109] width 33 height 20
click at [529, 17] on span "Новый" at bounding box center [531, 14] width 23 height 8
click at [532, 43] on li "Выполнен" at bounding box center [541, 47] width 50 height 14
click at [518, 225] on button "Выдать чек" at bounding box center [516, 235] width 71 height 20
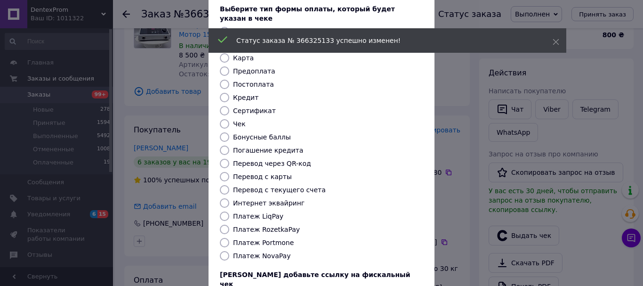
scroll to position [119, 0]
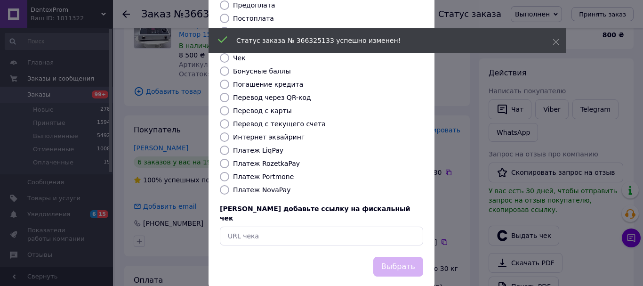
click at [245, 186] on label "Платеж NovaPay" at bounding box center [261, 190] width 57 height 8
click at [229, 185] on input "Платеж NovaPay" at bounding box center [224, 189] width 9 height 9
radio input "true"
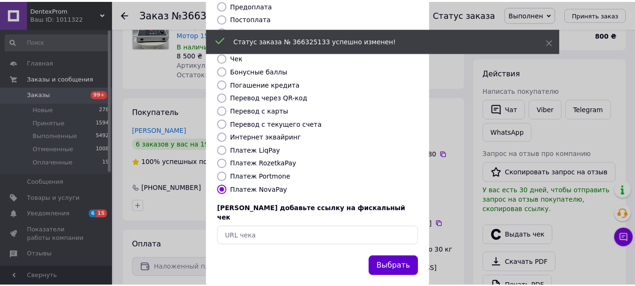
scroll to position [32, 0]
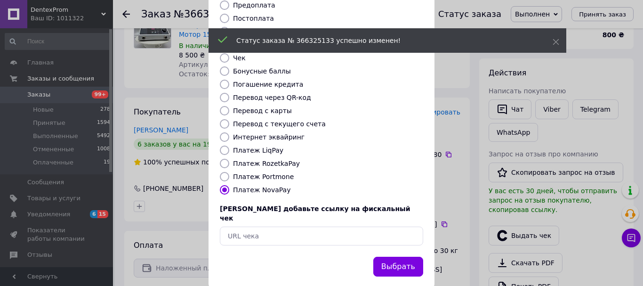
drag, startPoint x: 386, startPoint y: 257, endPoint x: 391, endPoint y: 252, distance: 8.0
click at [386, 257] on button "Выбрать" at bounding box center [398, 267] width 50 height 20
